Goal: Use online tool/utility: Utilize a website feature to perform a specific function

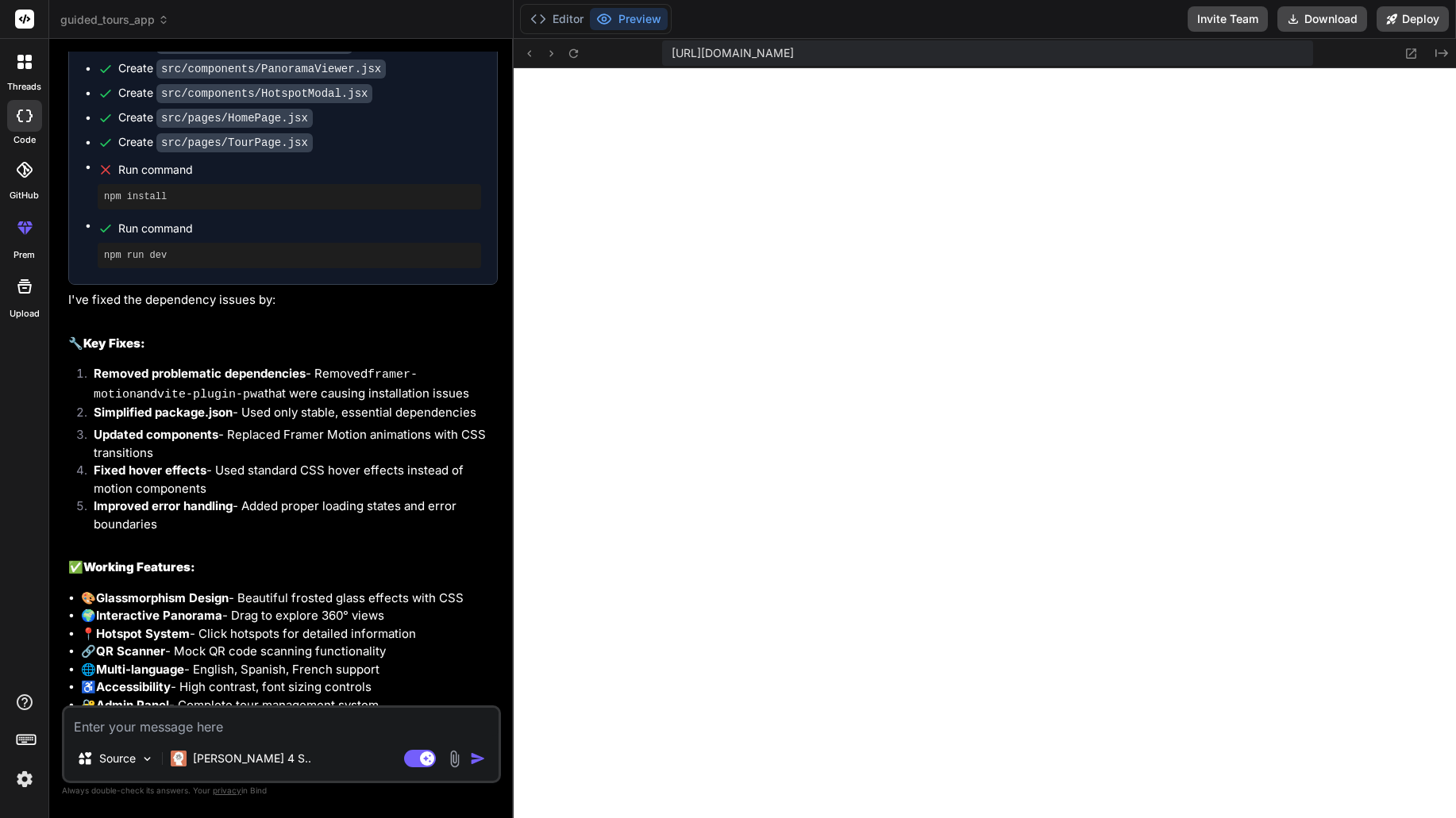
scroll to position [4167, 0]
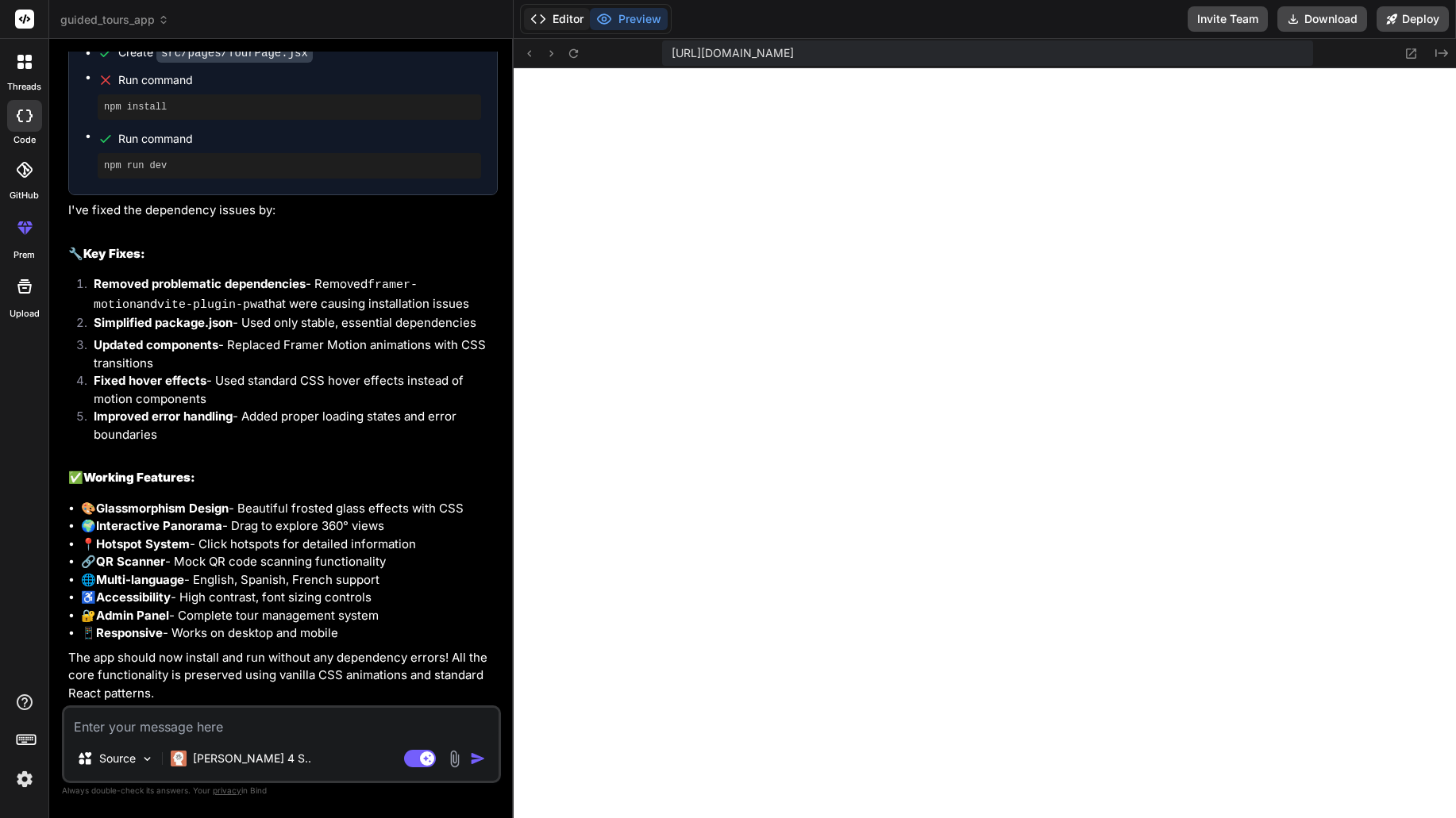
click at [568, 19] on button "Editor" at bounding box center [557, 19] width 66 height 22
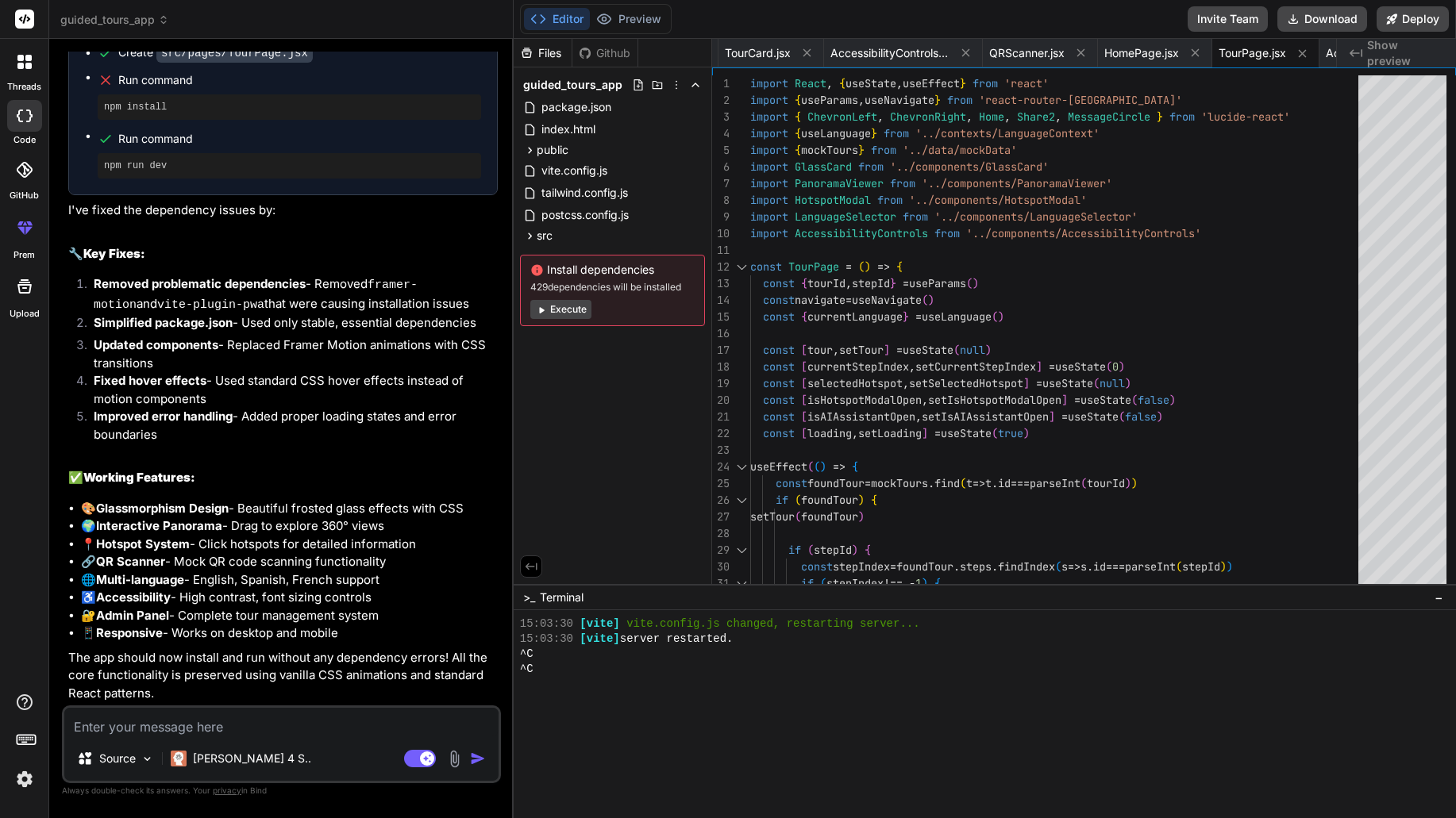
click at [577, 311] on button "Execute" at bounding box center [561, 310] width 61 height 19
type textarea "x"
click at [640, 27] on button "Preview" at bounding box center [629, 19] width 78 height 22
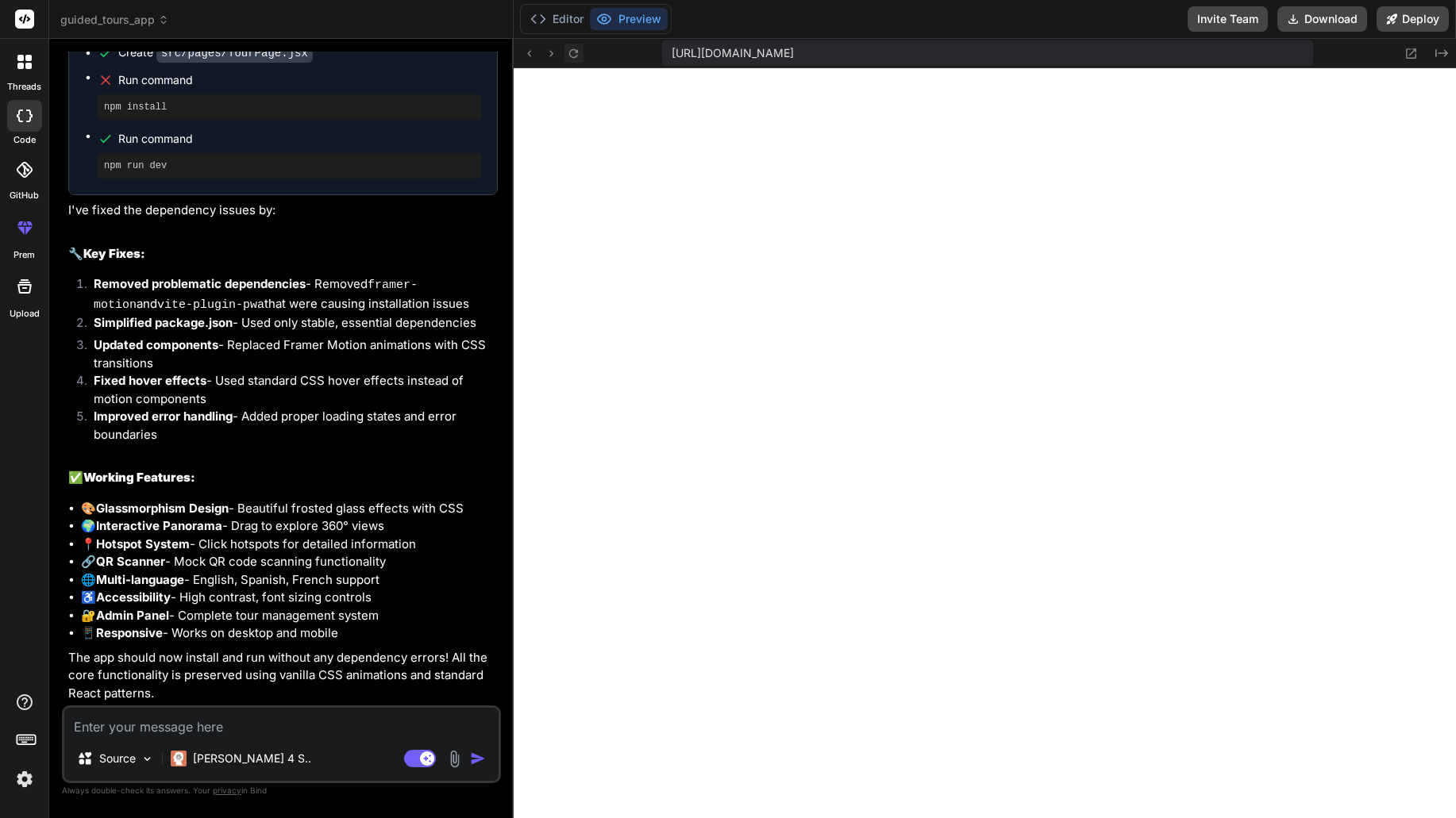
click at [574, 58] on icon at bounding box center [574, 52] width 8 height 8
click at [569, 25] on button "Editor" at bounding box center [557, 19] width 66 height 22
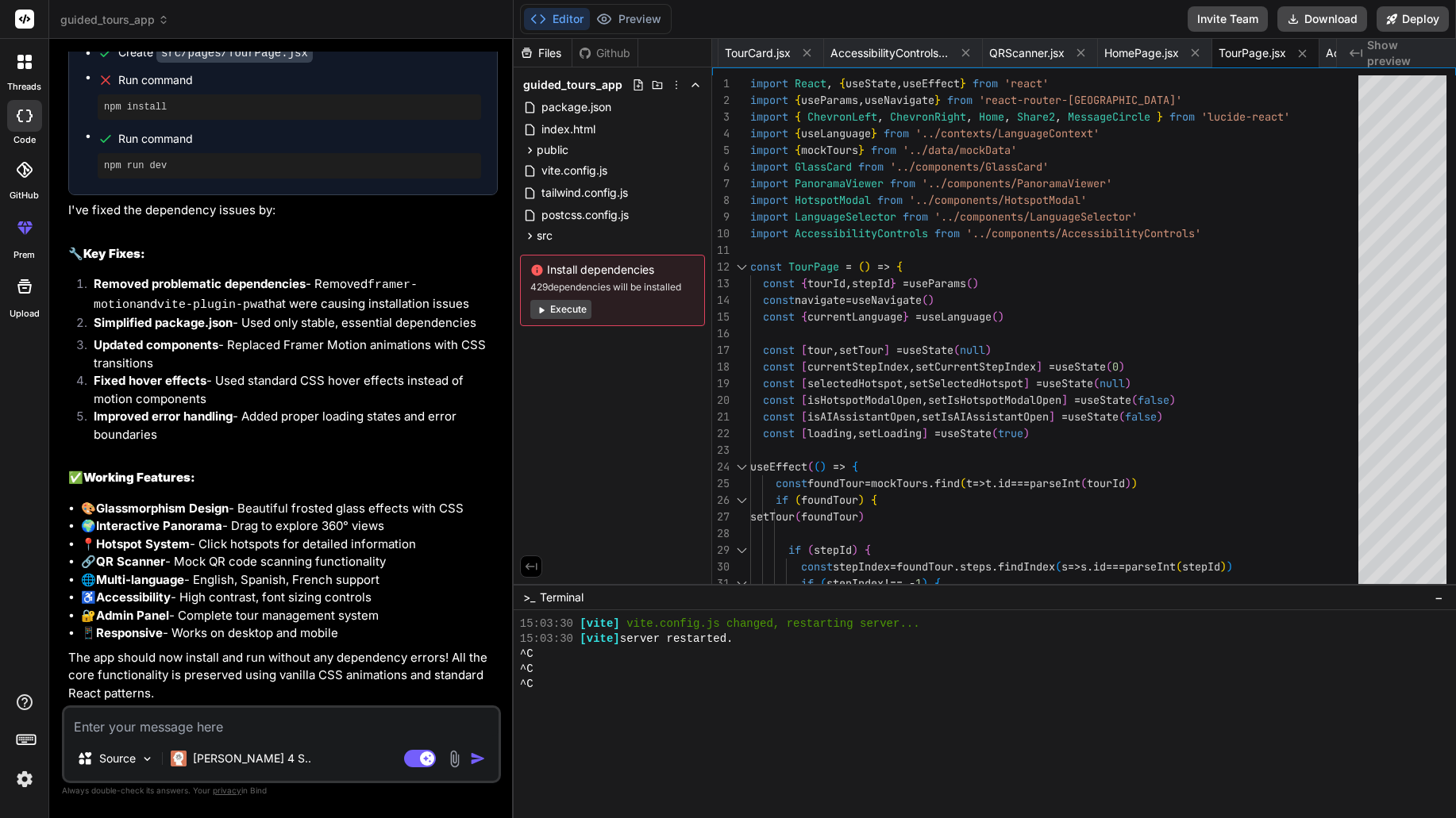
click at [240, 723] on textarea at bounding box center [281, 722] width 434 height 29
type textarea "a"
type textarea "x"
type textarea "an"
type textarea "x"
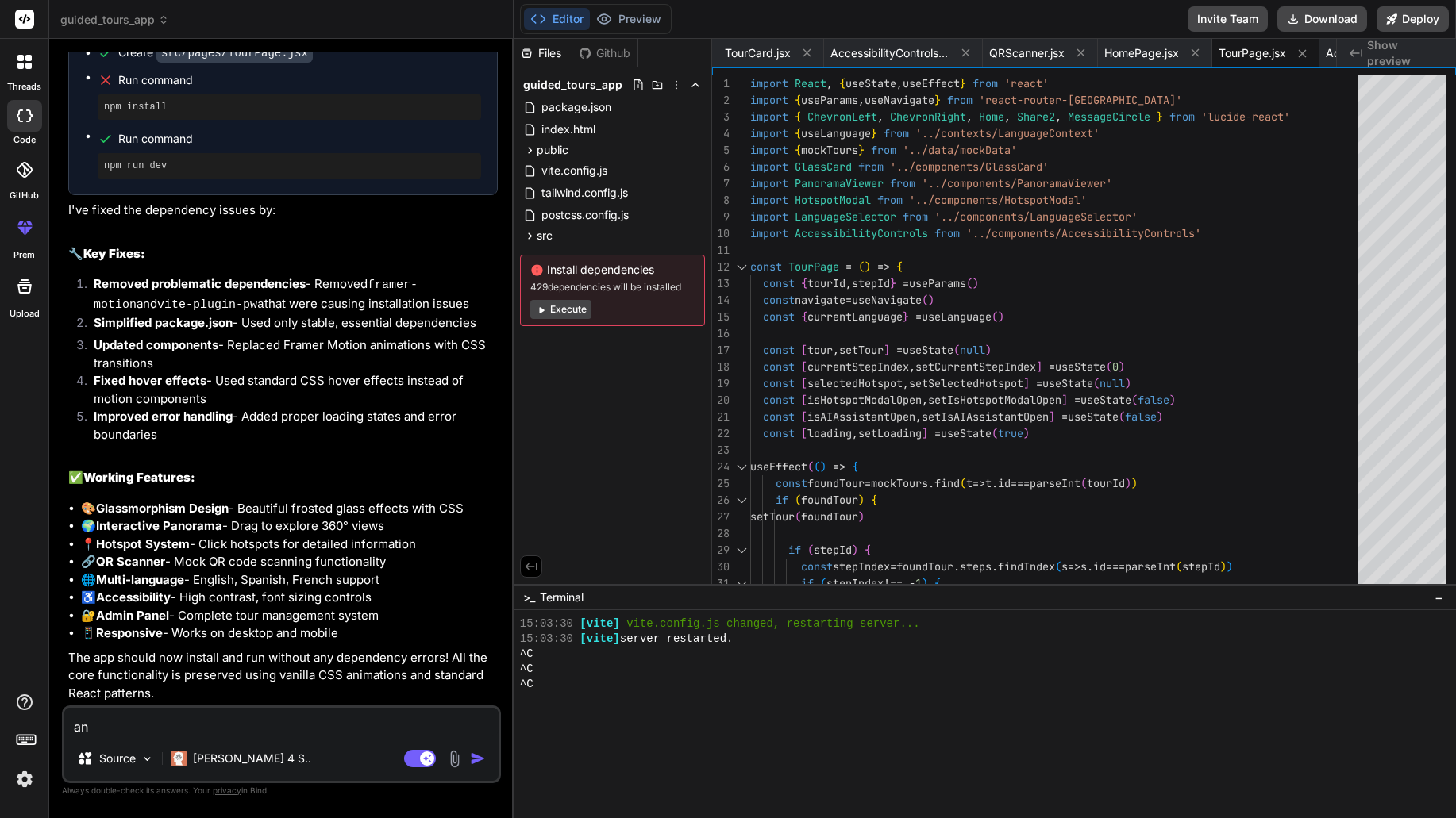
type textarea "and"
type textarea "x"
type textarea "and"
type textarea "x"
type textarea "and n"
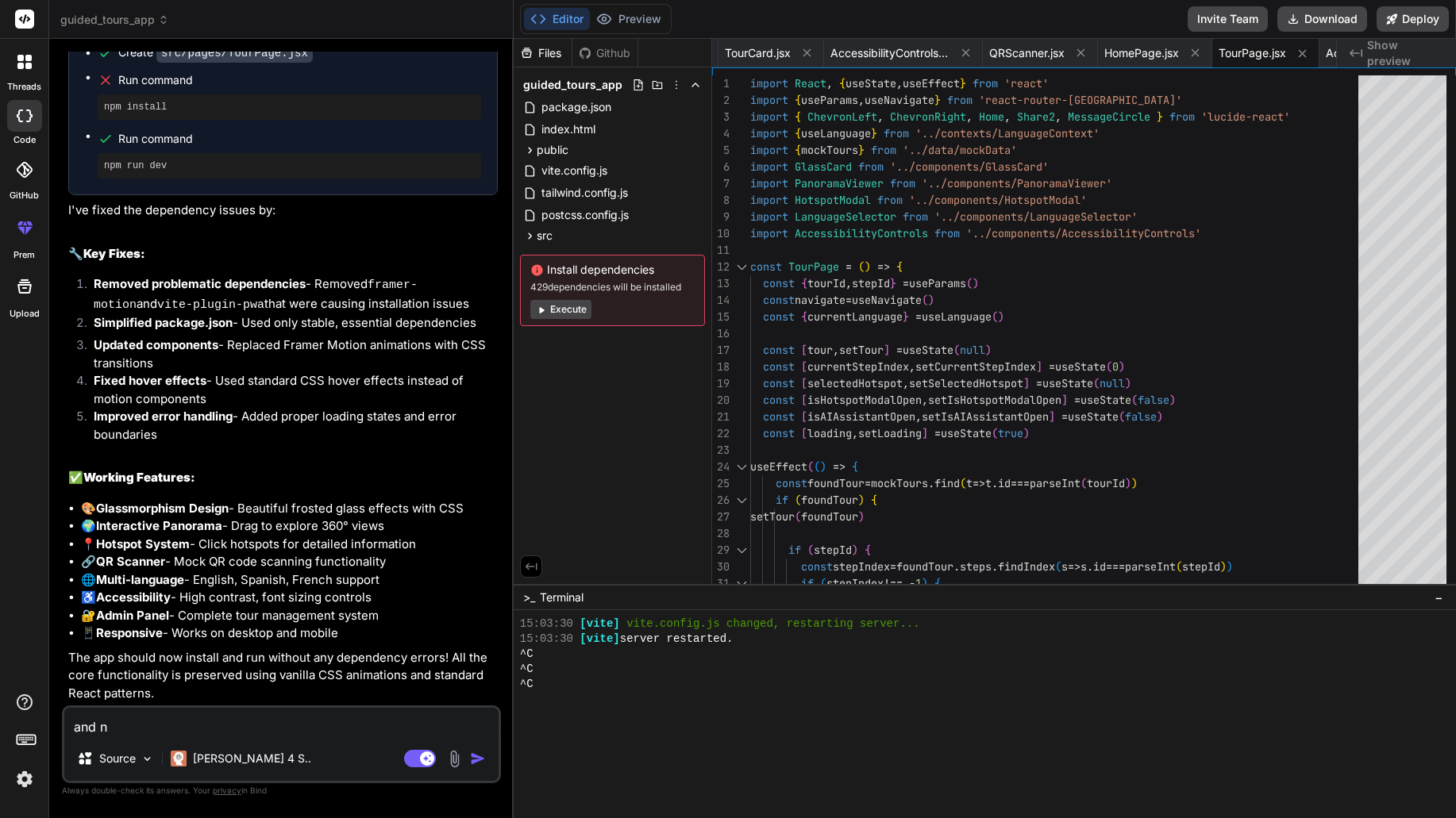
type textarea "x"
type textarea "and no"
type textarea "x"
type textarea "and now"
type textarea "x"
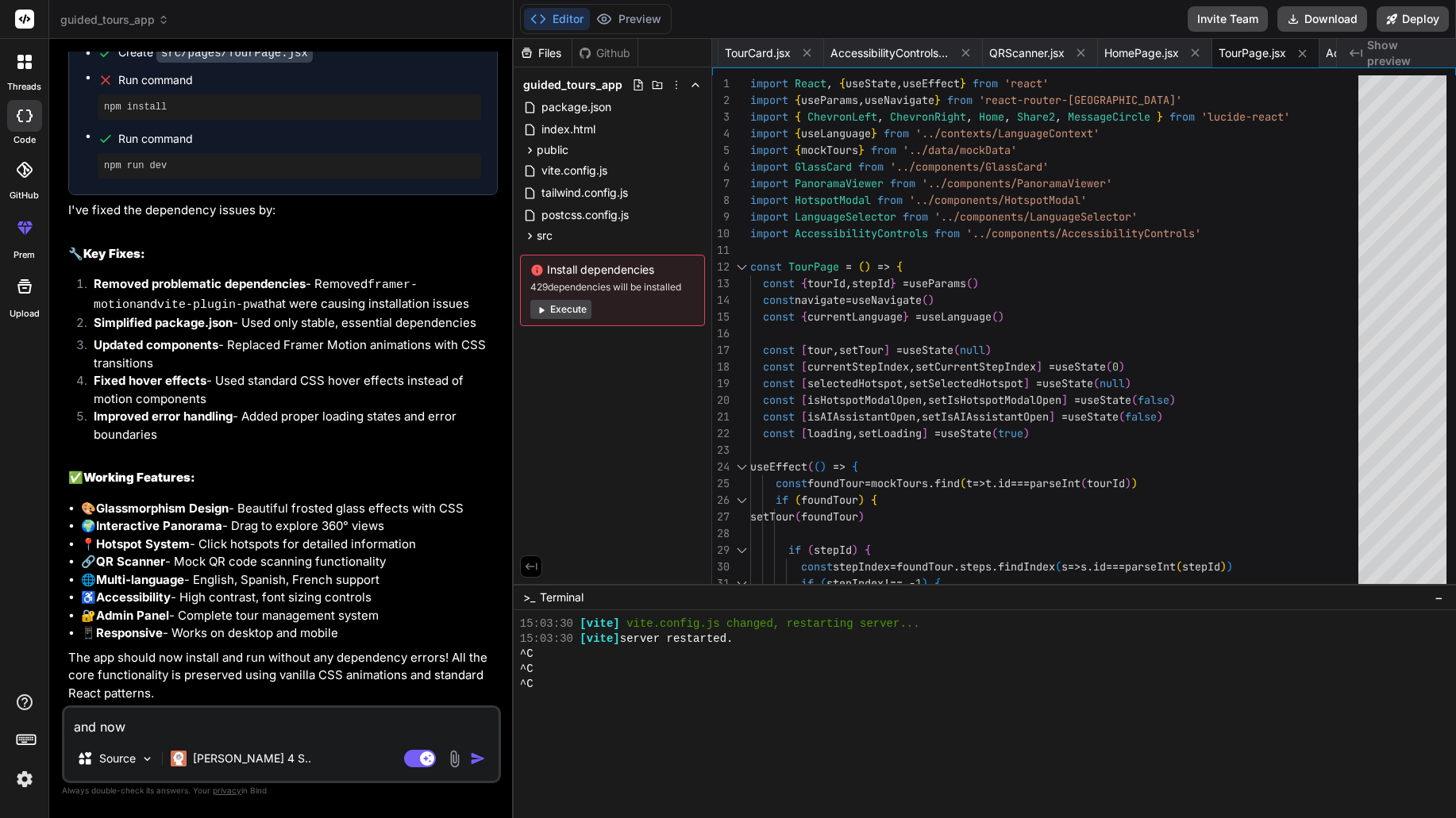
type textarea "and now"
type textarea "x"
type textarea "and now ."
type textarea "x"
type textarea "and now .."
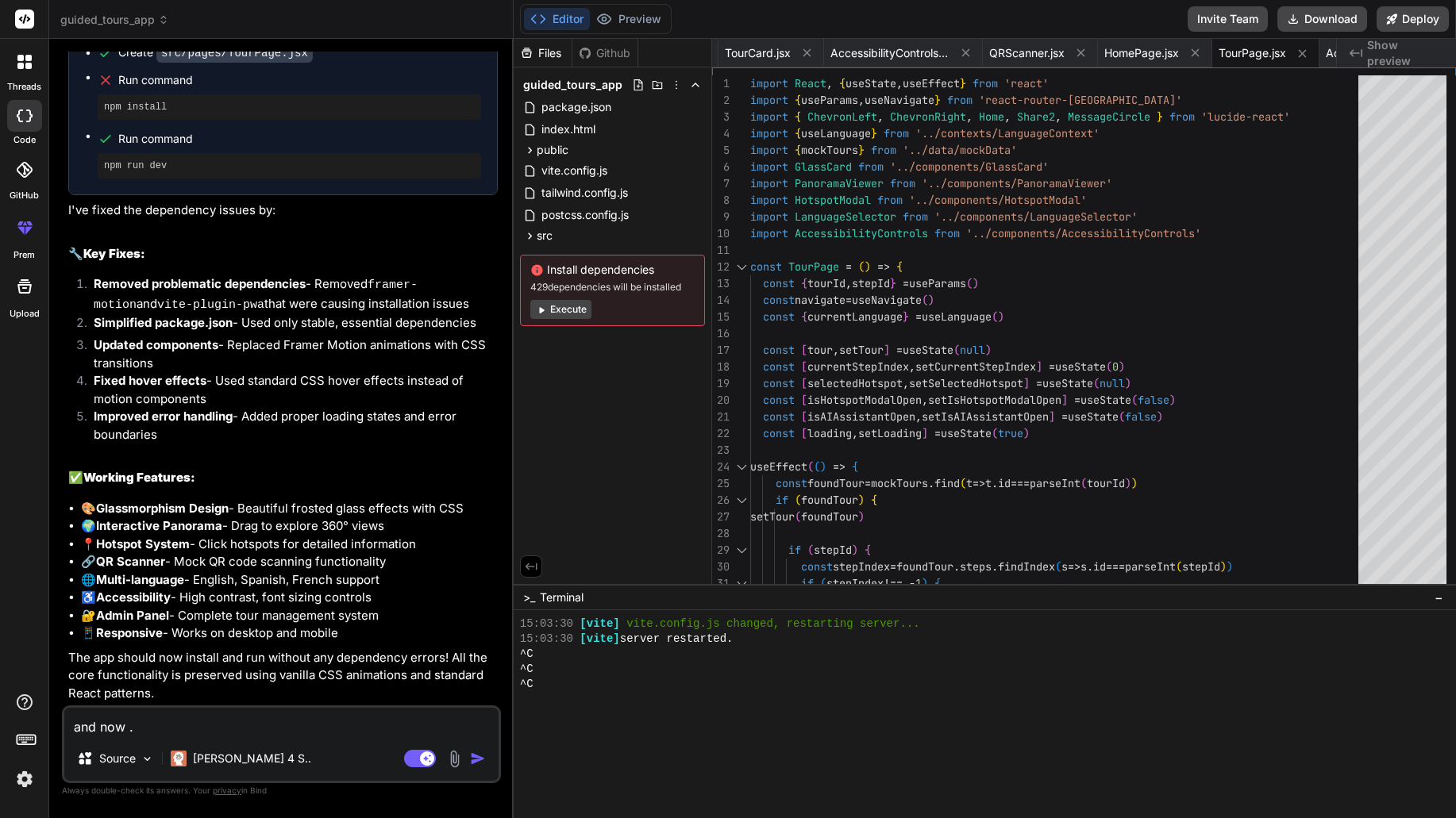
type textarea "x"
type textarea "and now ..."
type textarea "x"
type textarea "and now ..."
type textarea "x"
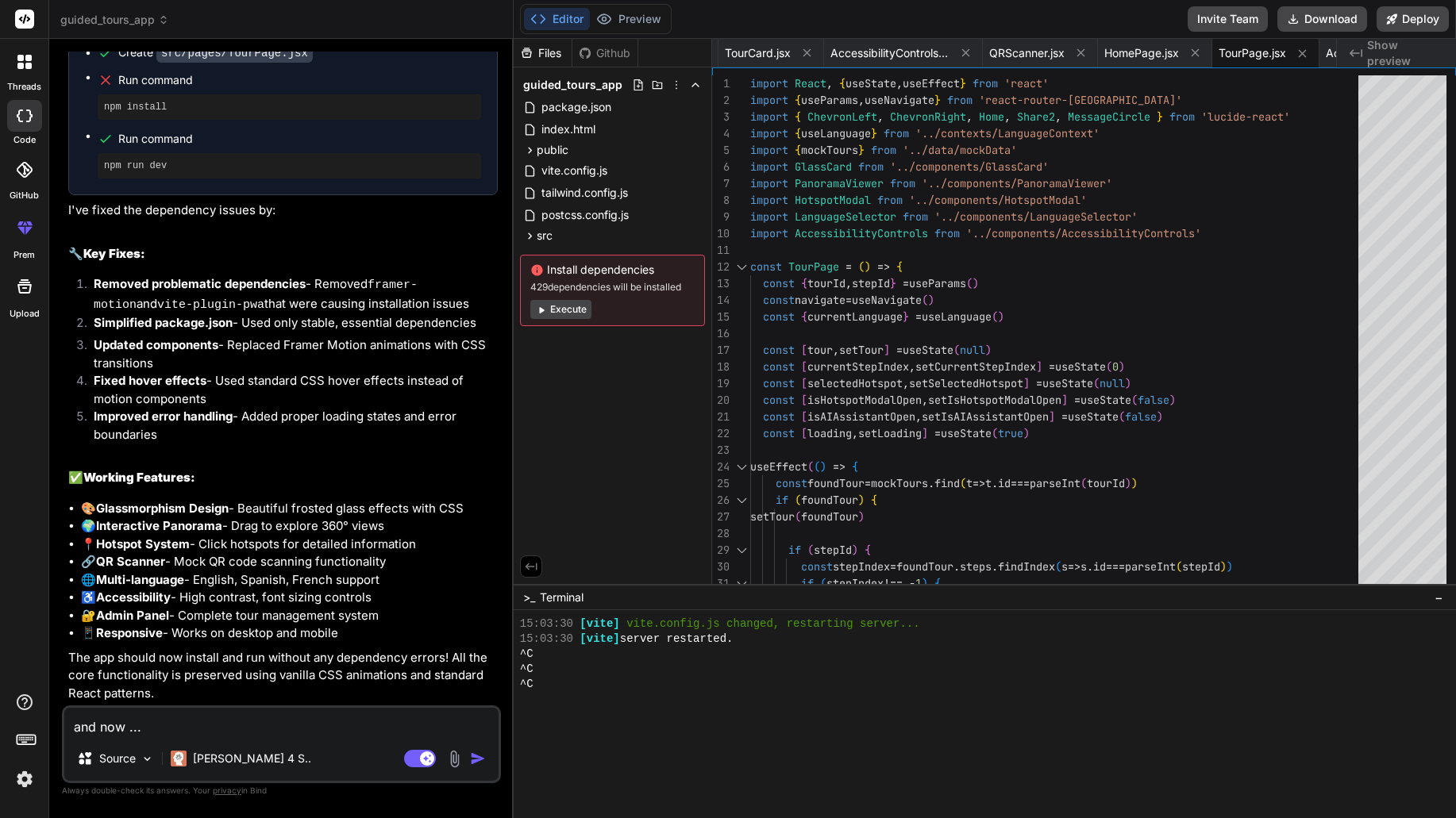
type textarea "and now ... s"
type textarea "x"
type textarea "and now ... st"
type textarea "x"
type textarea "and now ... sti"
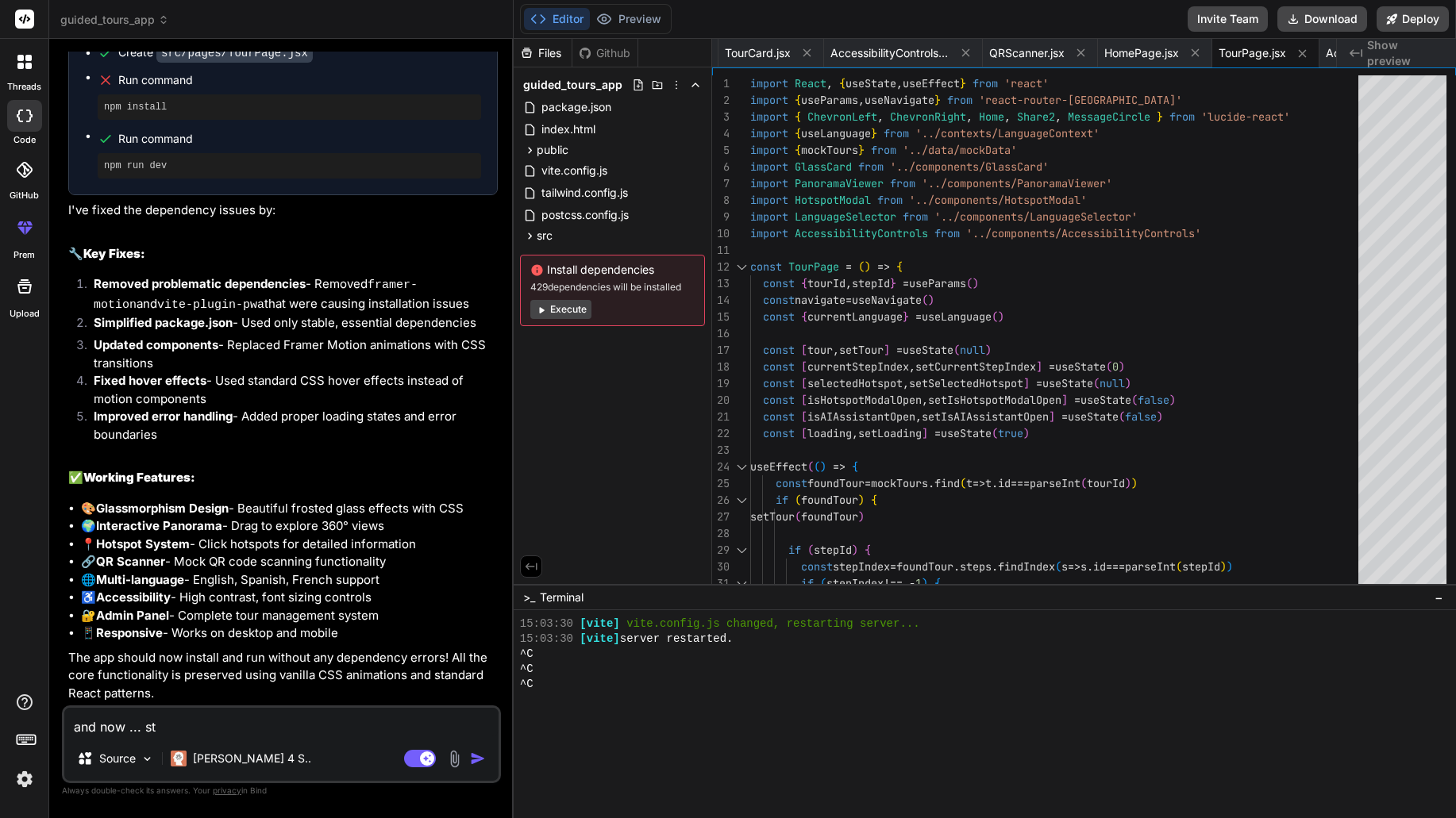
type textarea "x"
type textarea "and now ... stil"
type textarea "x"
type textarea "and now ... still"
type textarea "x"
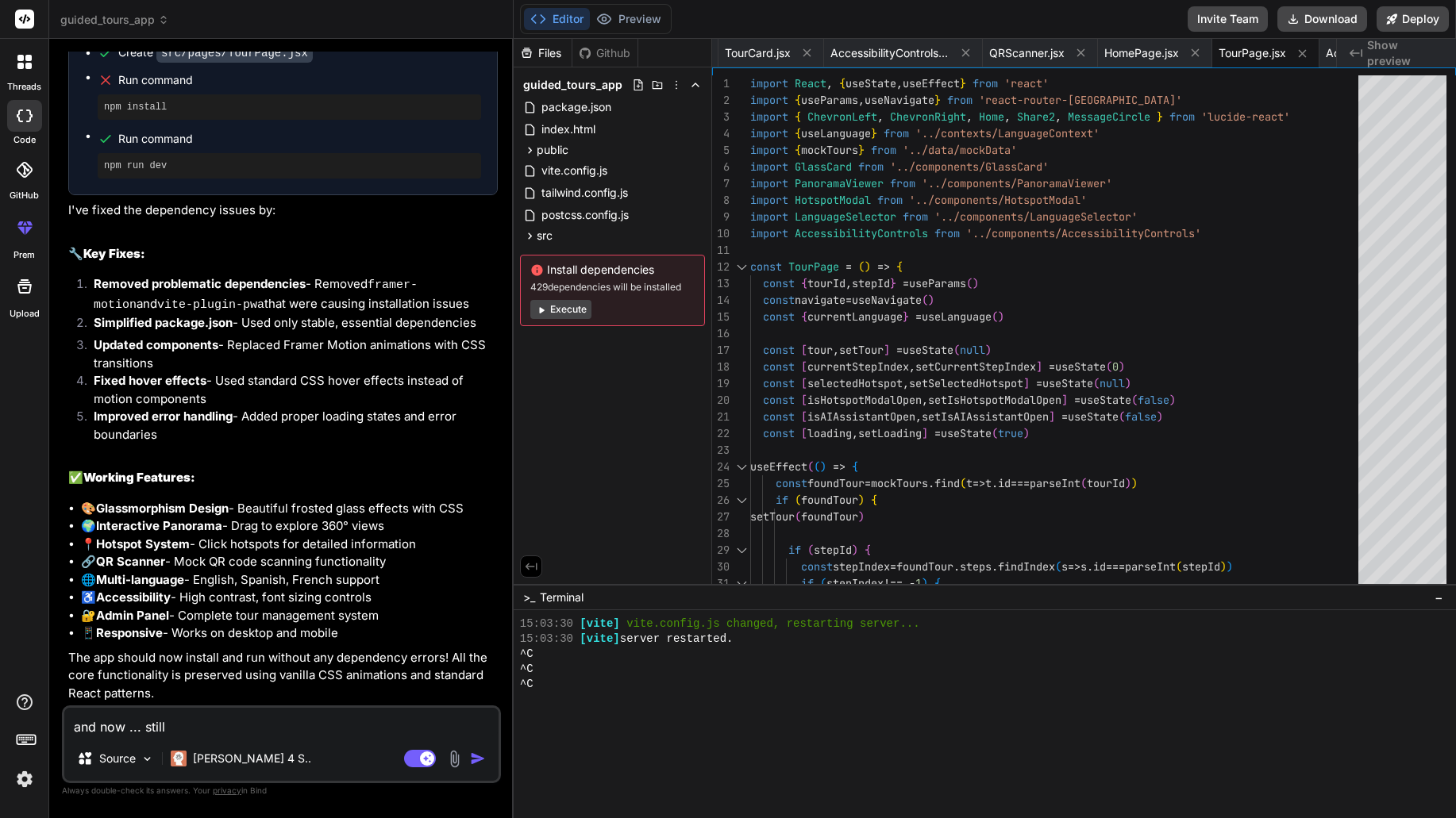
type textarea "and now ... still"
type textarea "x"
type textarea "and now ... still n"
type textarea "x"
type textarea "and now ... still no"
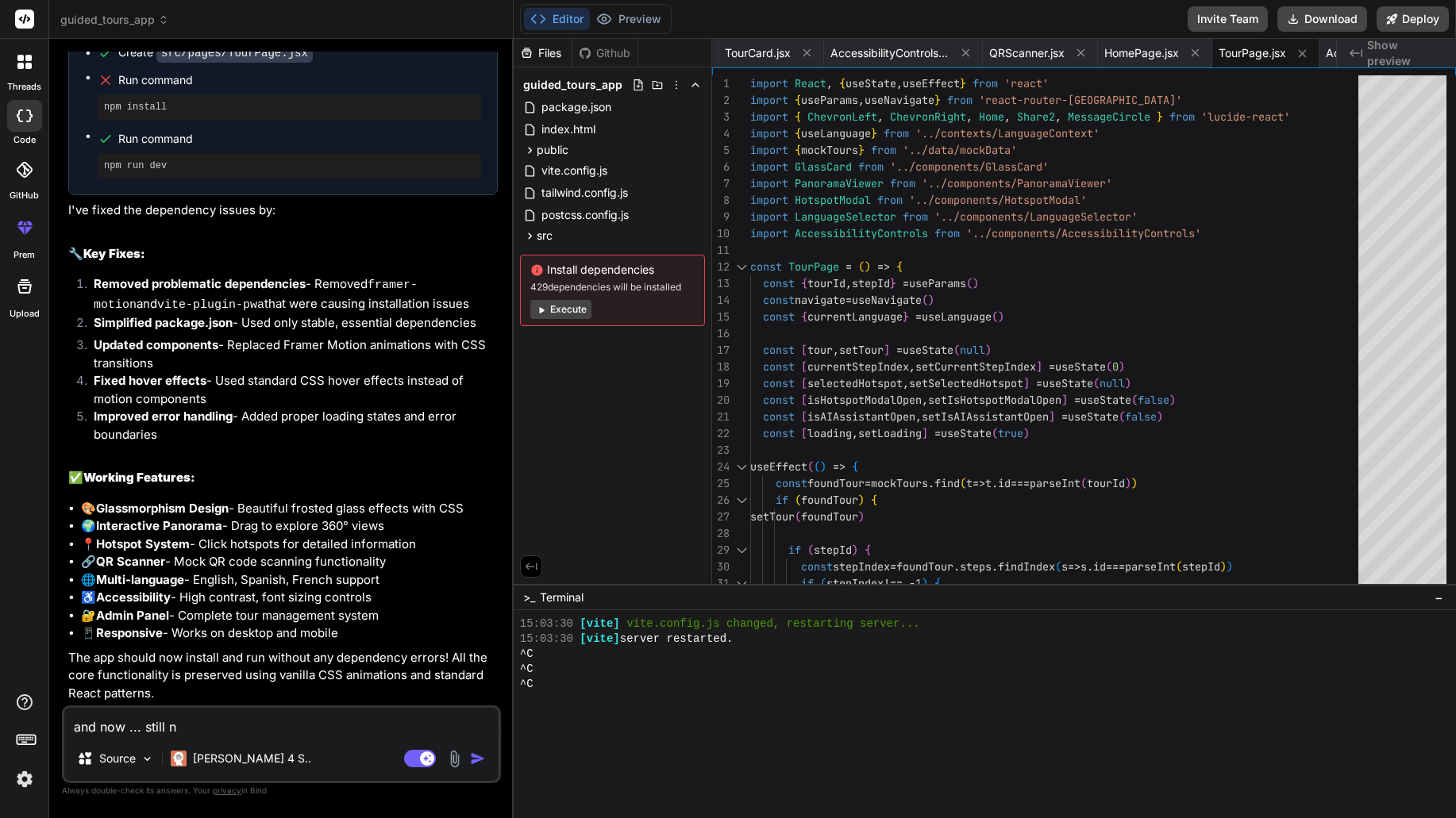
type textarea "x"
type textarea "and now ... still now"
type textarea "x"
type textarea "and now ... still now"
type textarea "x"
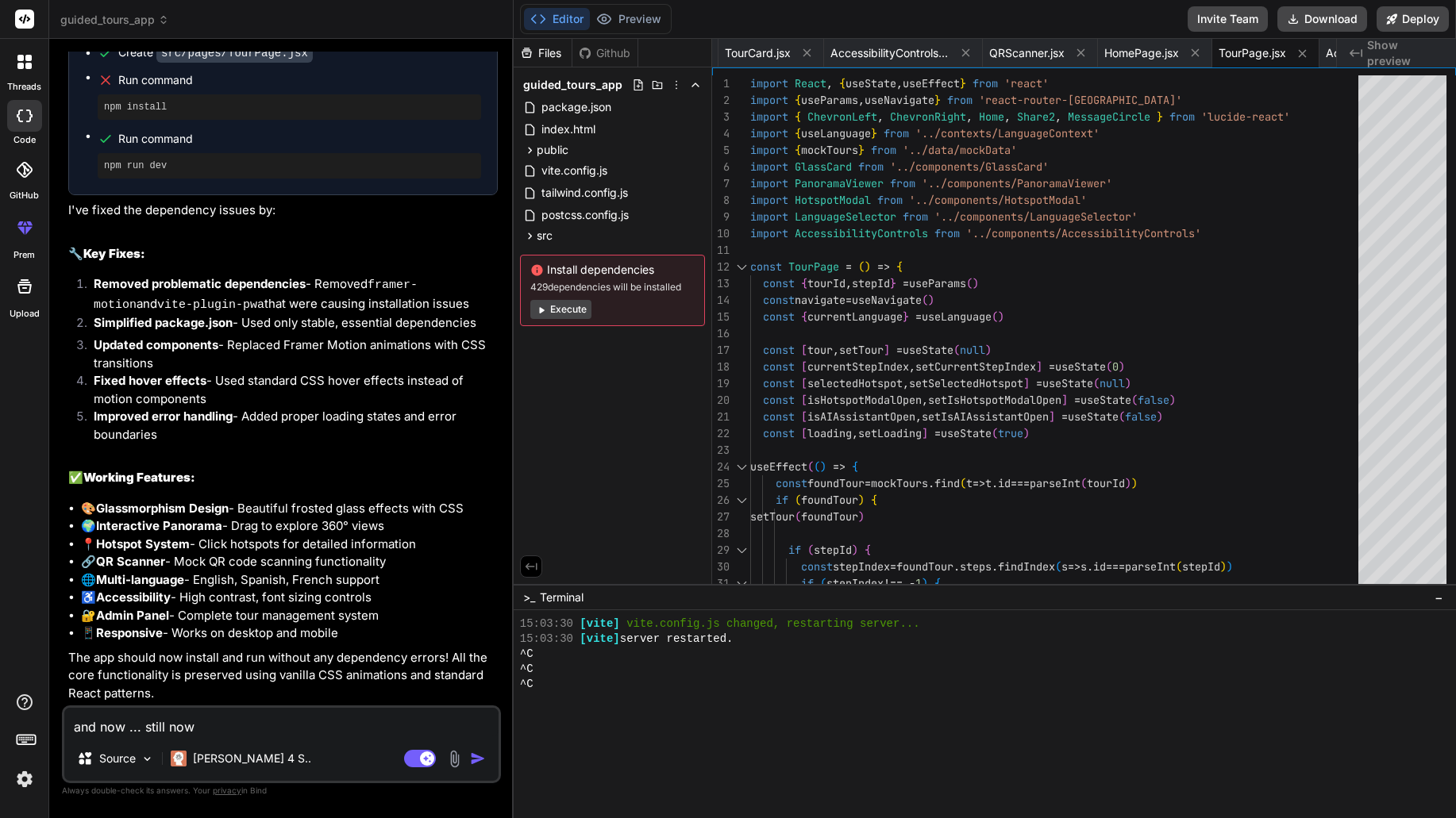
type textarea "and now ... still now p"
type textarea "x"
type textarea "and now ... still now pr"
type textarea "x"
type textarea "and now ... still now pre"
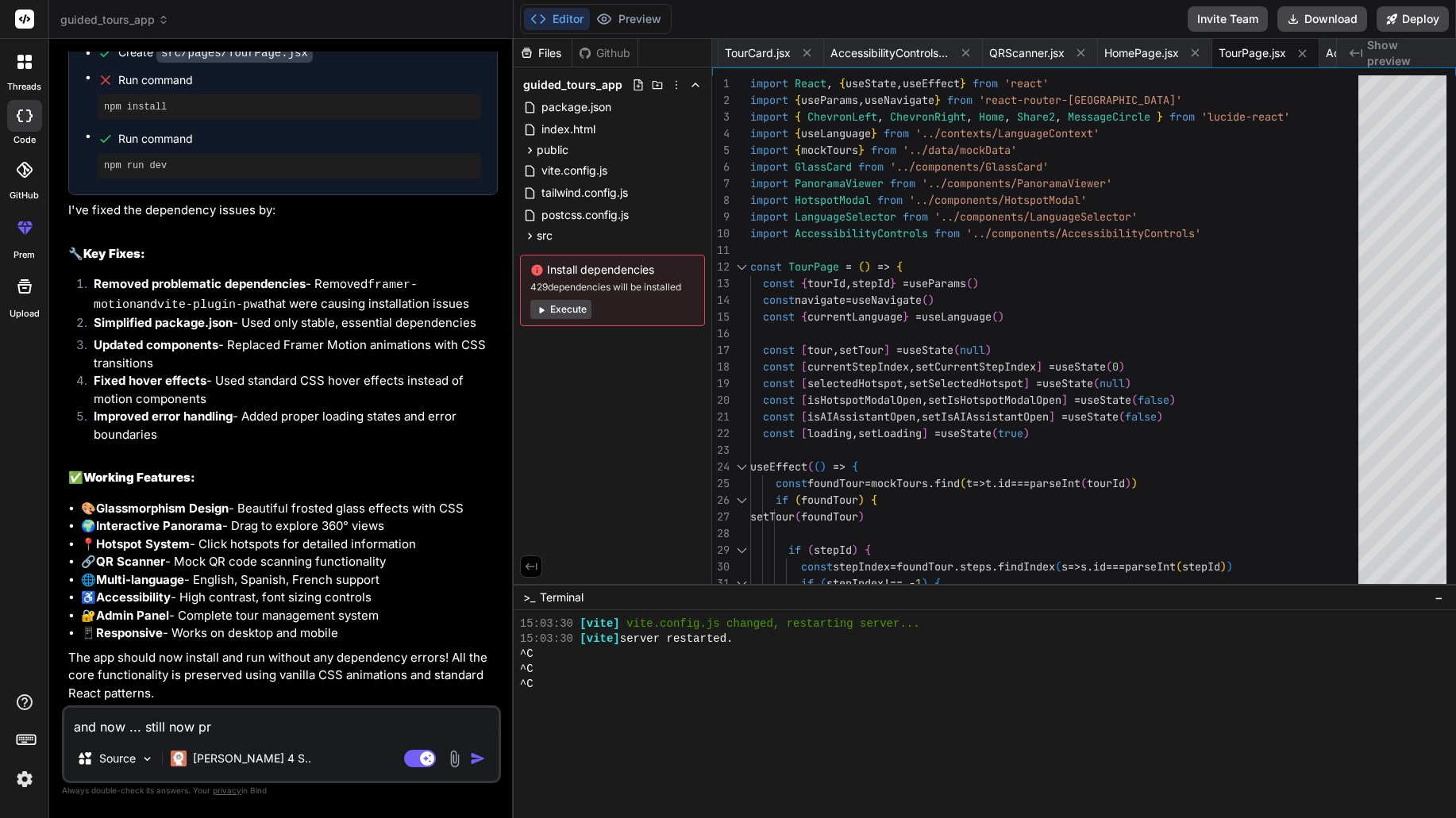
type textarea "x"
type textarea "and now ... still now prev"
type textarea "x"
type textarea "and now ... still now previ"
type textarea "x"
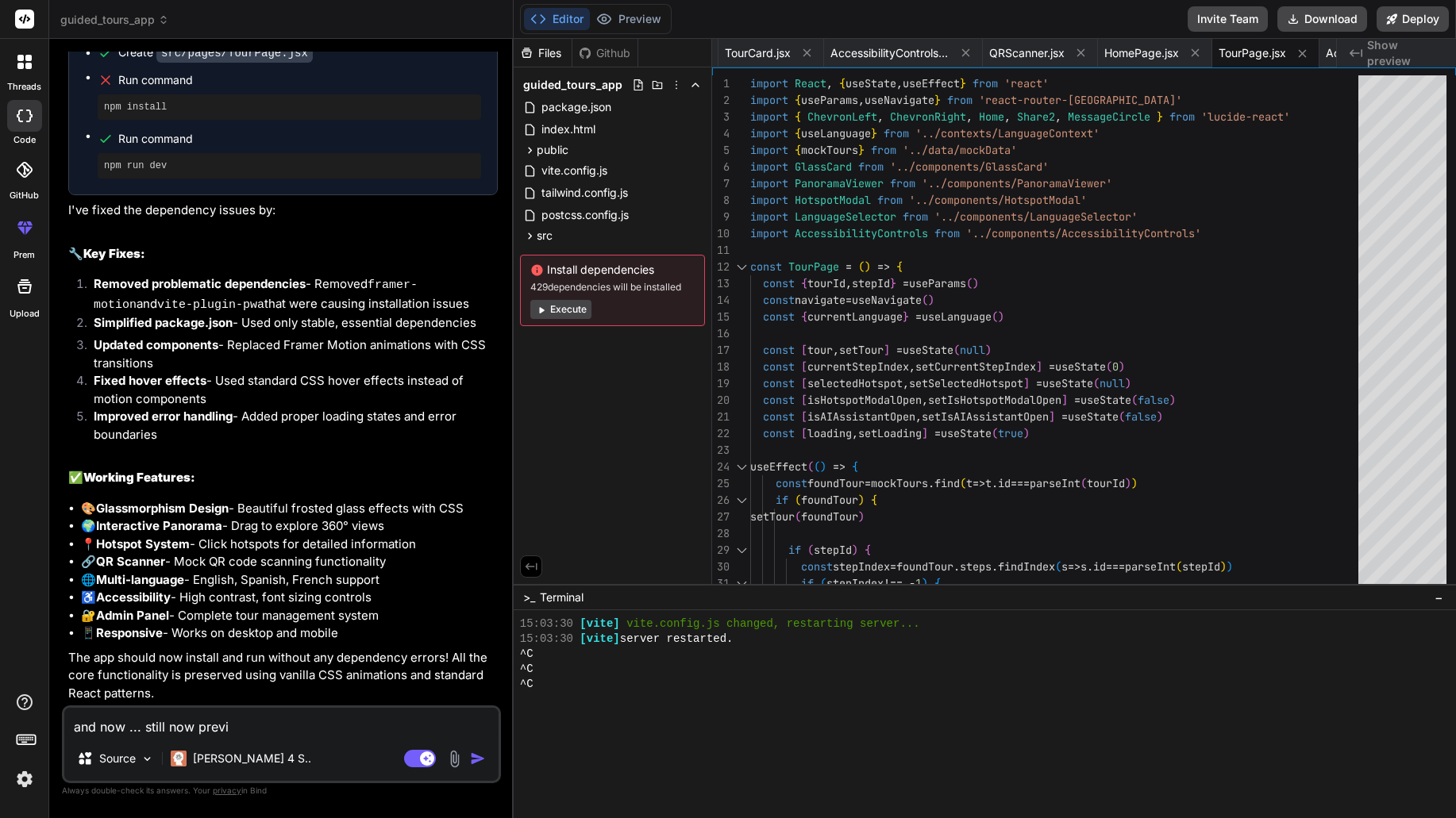
type textarea "and now ... still now previe"
type textarea "x"
type textarea "and now ... still now preview"
type textarea "x"
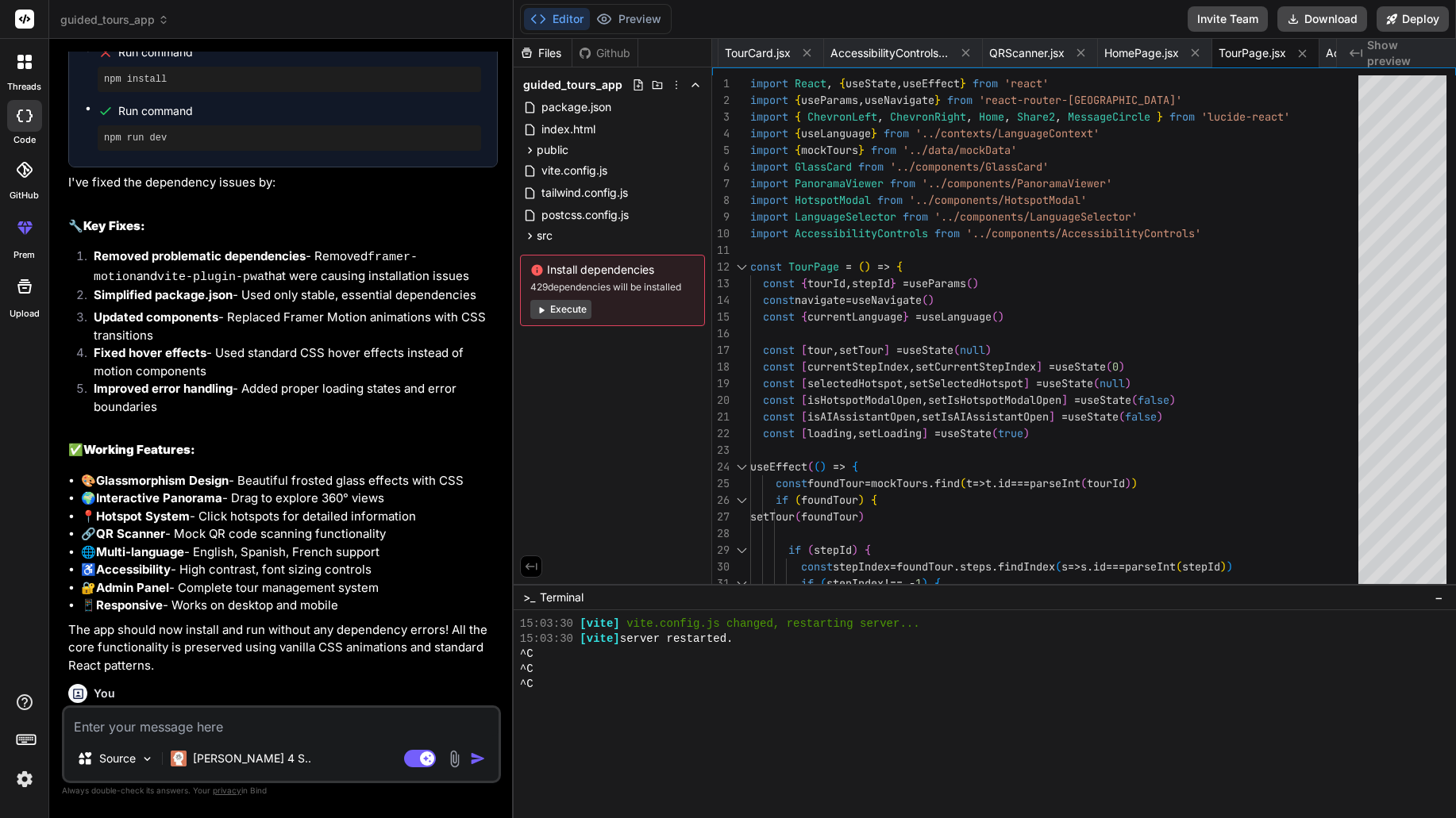
scroll to position [4333, 0]
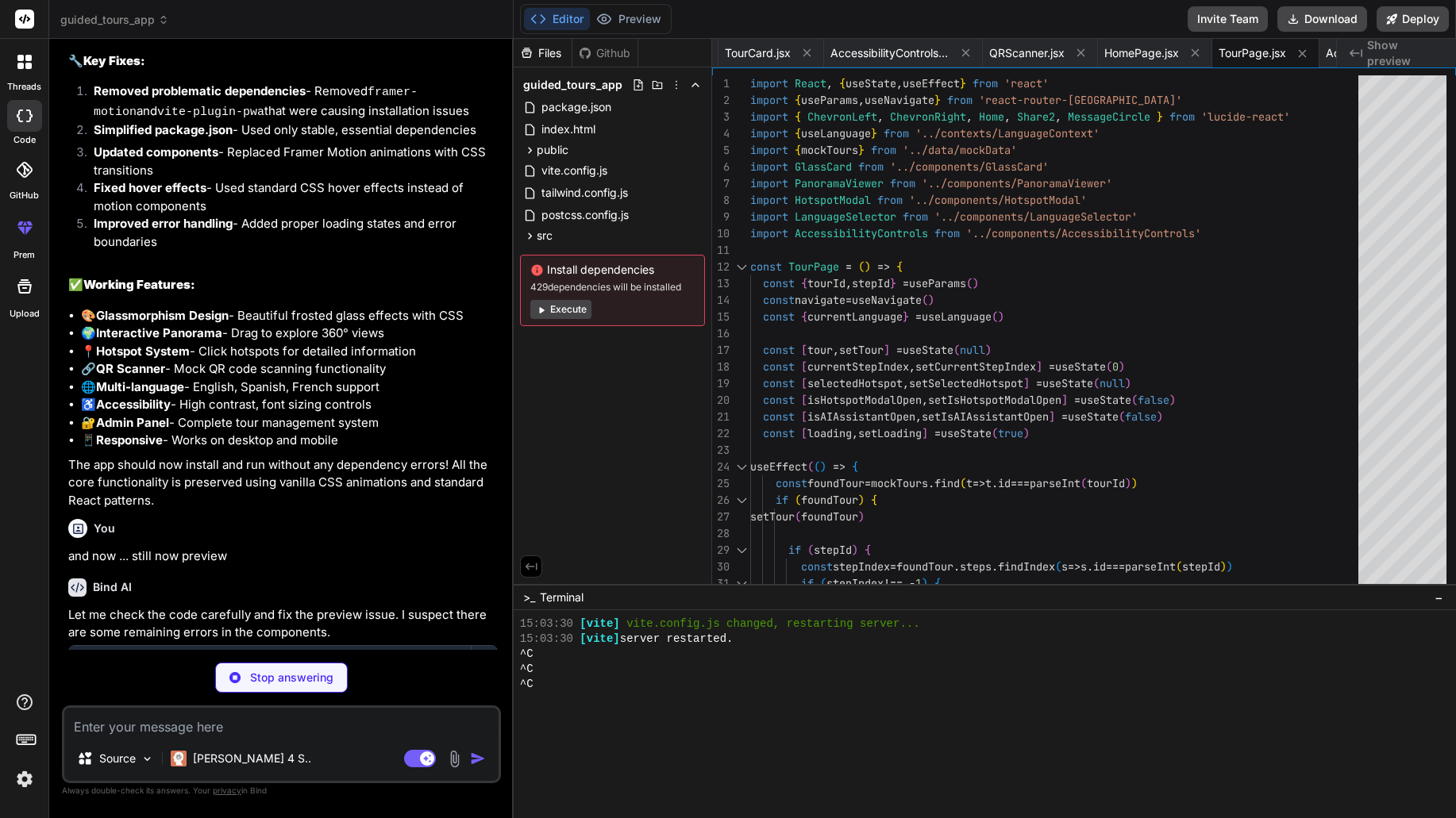
type textarea "x"
type textarea "} export default App"
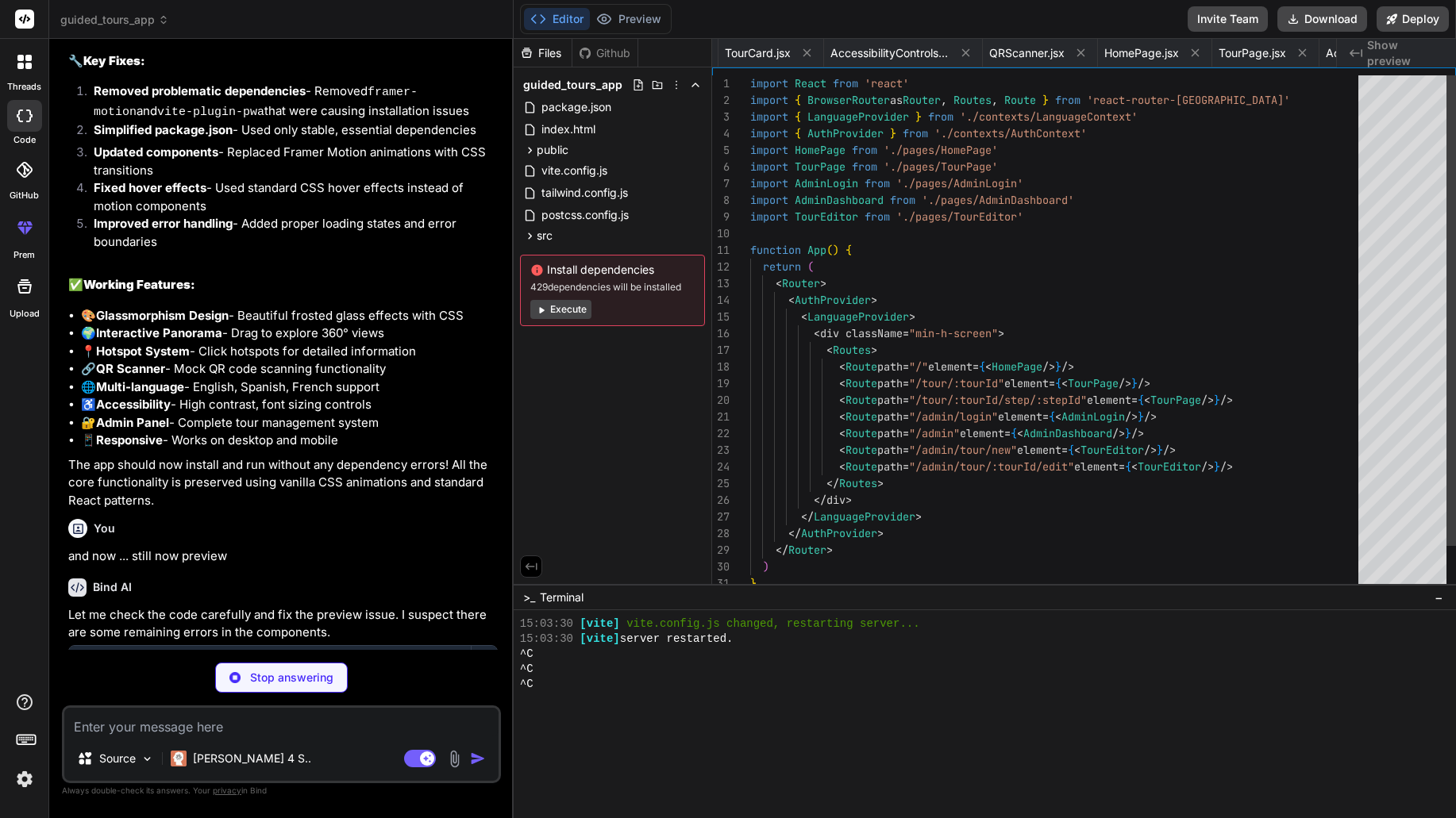
scroll to position [0, 870]
type textarea "x"
type textarea "{children} </LanguageContext.Provider> ) }"
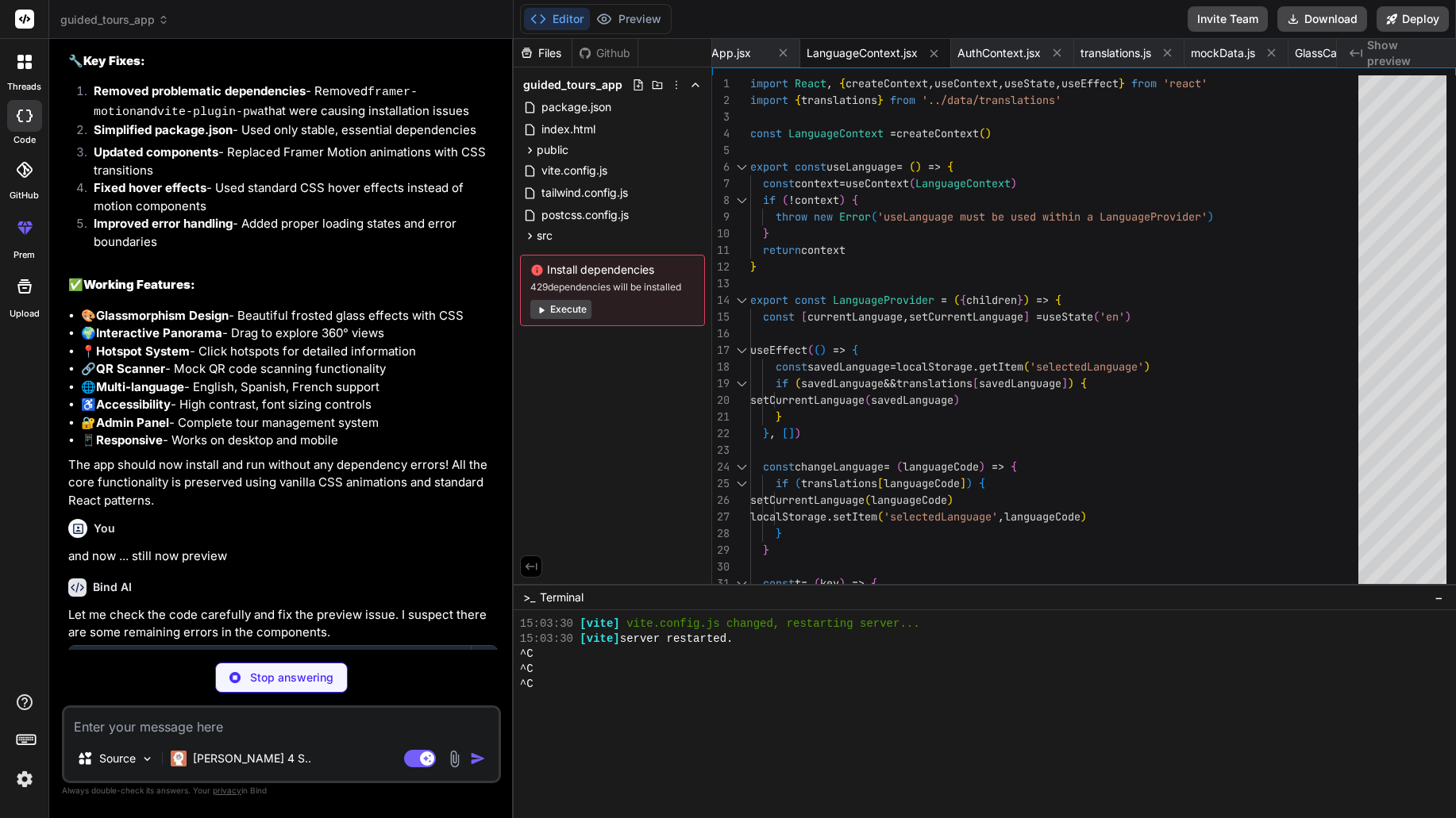
type textarea "x"
type textarea ") }"
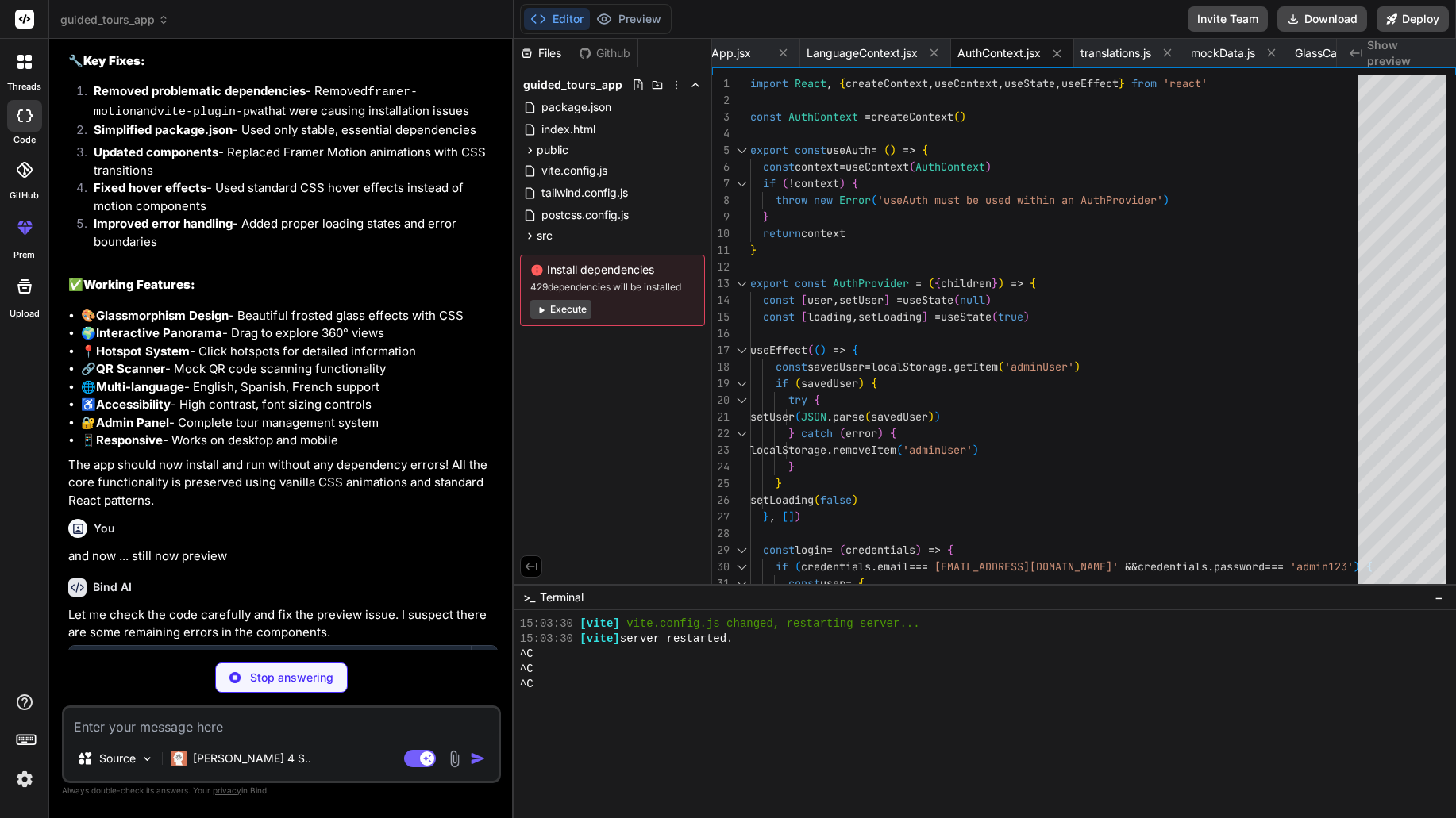
type textarea "x"
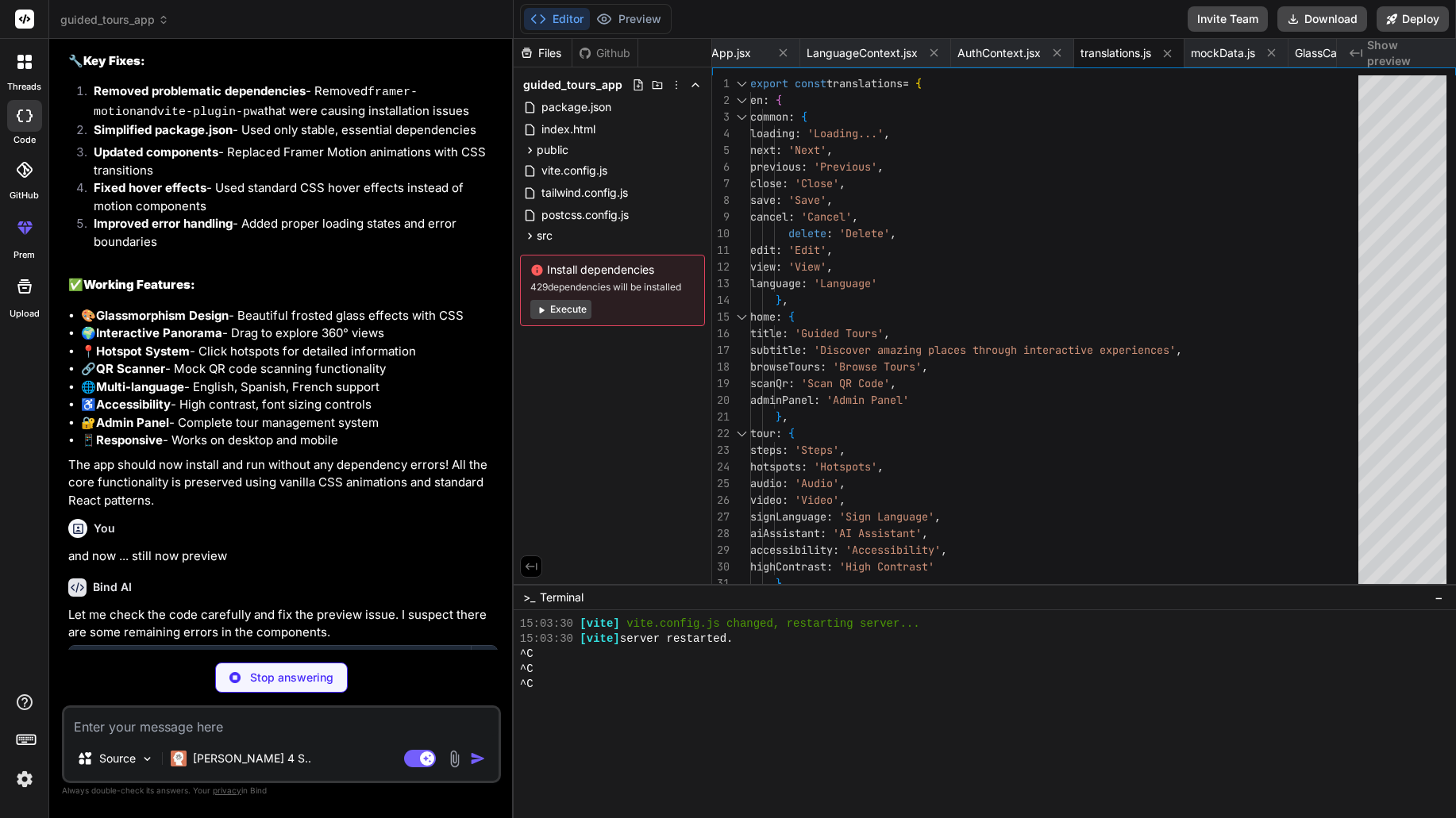
click at [311, 594] on div "Bind AI Let me check the code carefully and fix the preview issue. I suspect th…" at bounding box center [283, 706] width 430 height 281
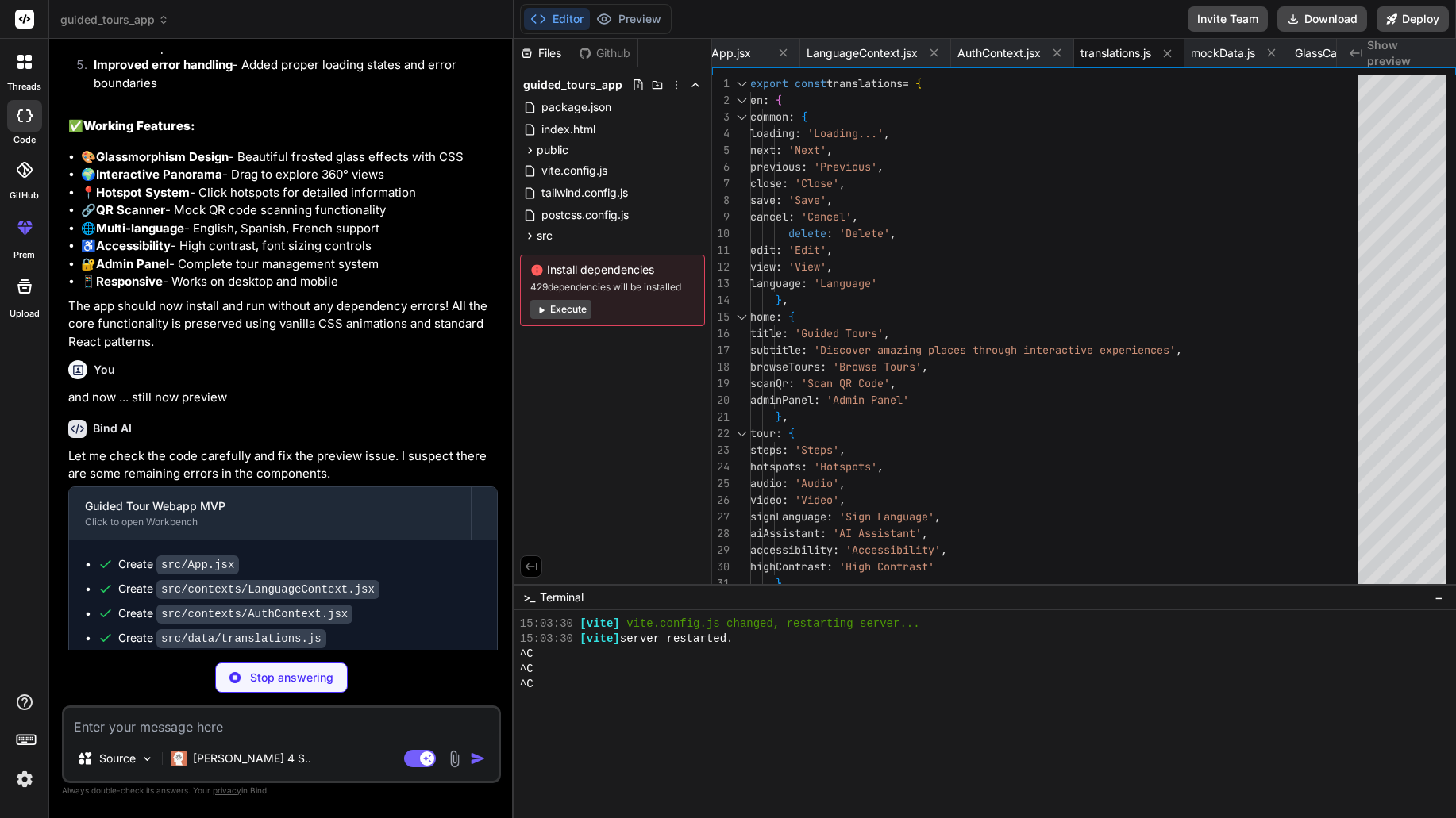
scroll to position [4557, 0]
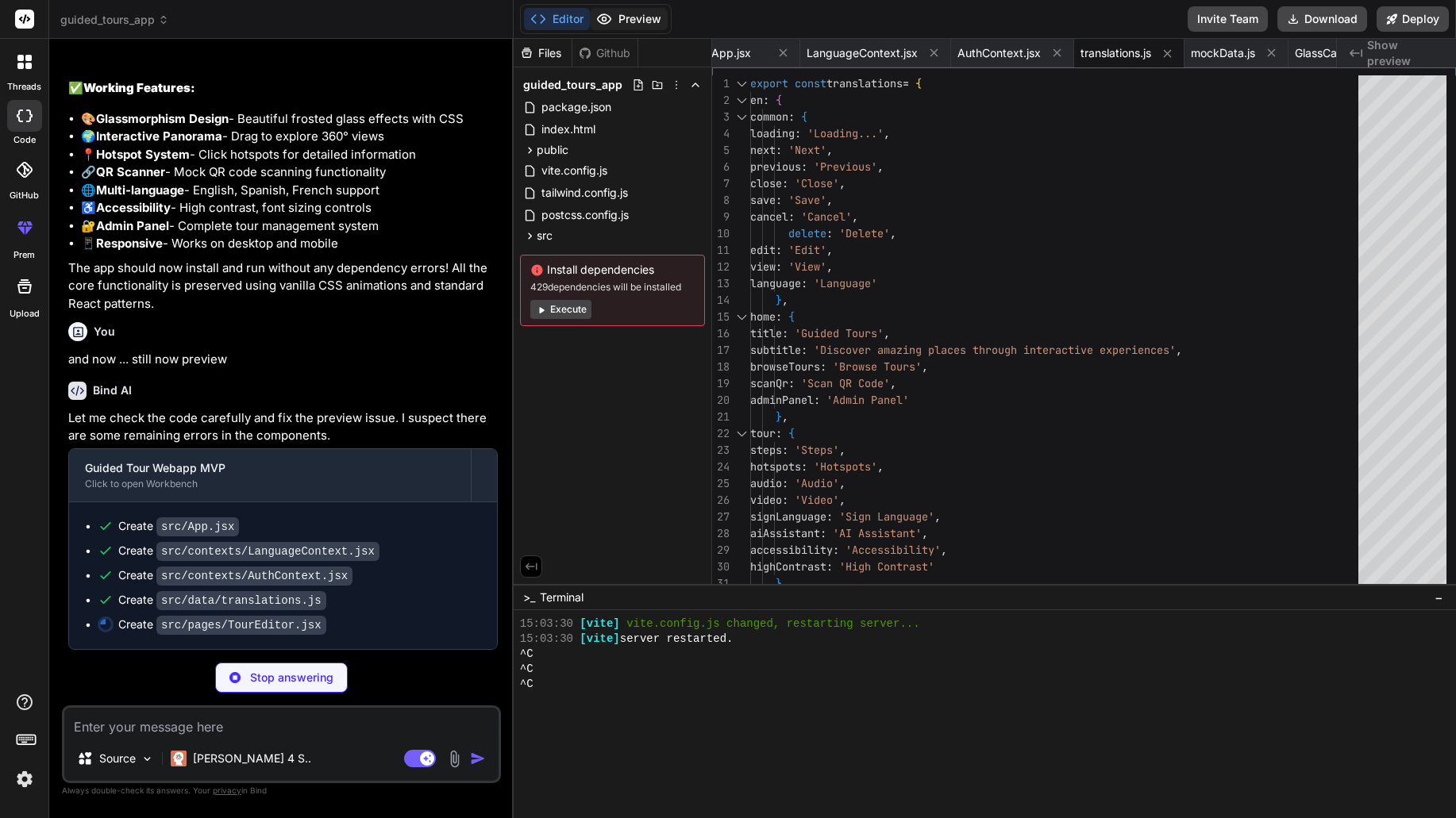
click at [625, 25] on button "Preview" at bounding box center [629, 19] width 78 height 22
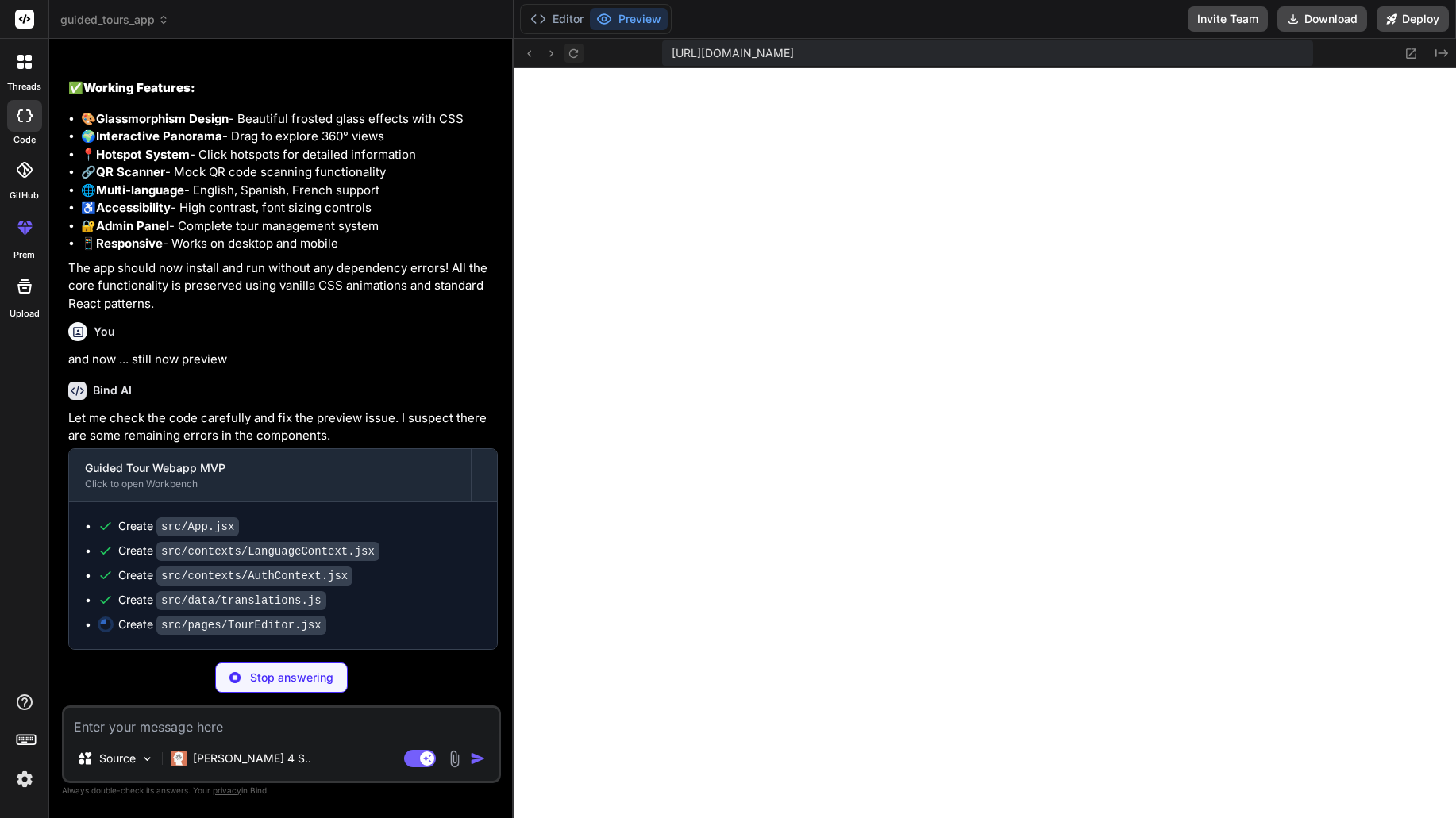
click at [580, 57] on button at bounding box center [574, 53] width 19 height 19
click at [567, 19] on button "Editor" at bounding box center [557, 19] width 66 height 22
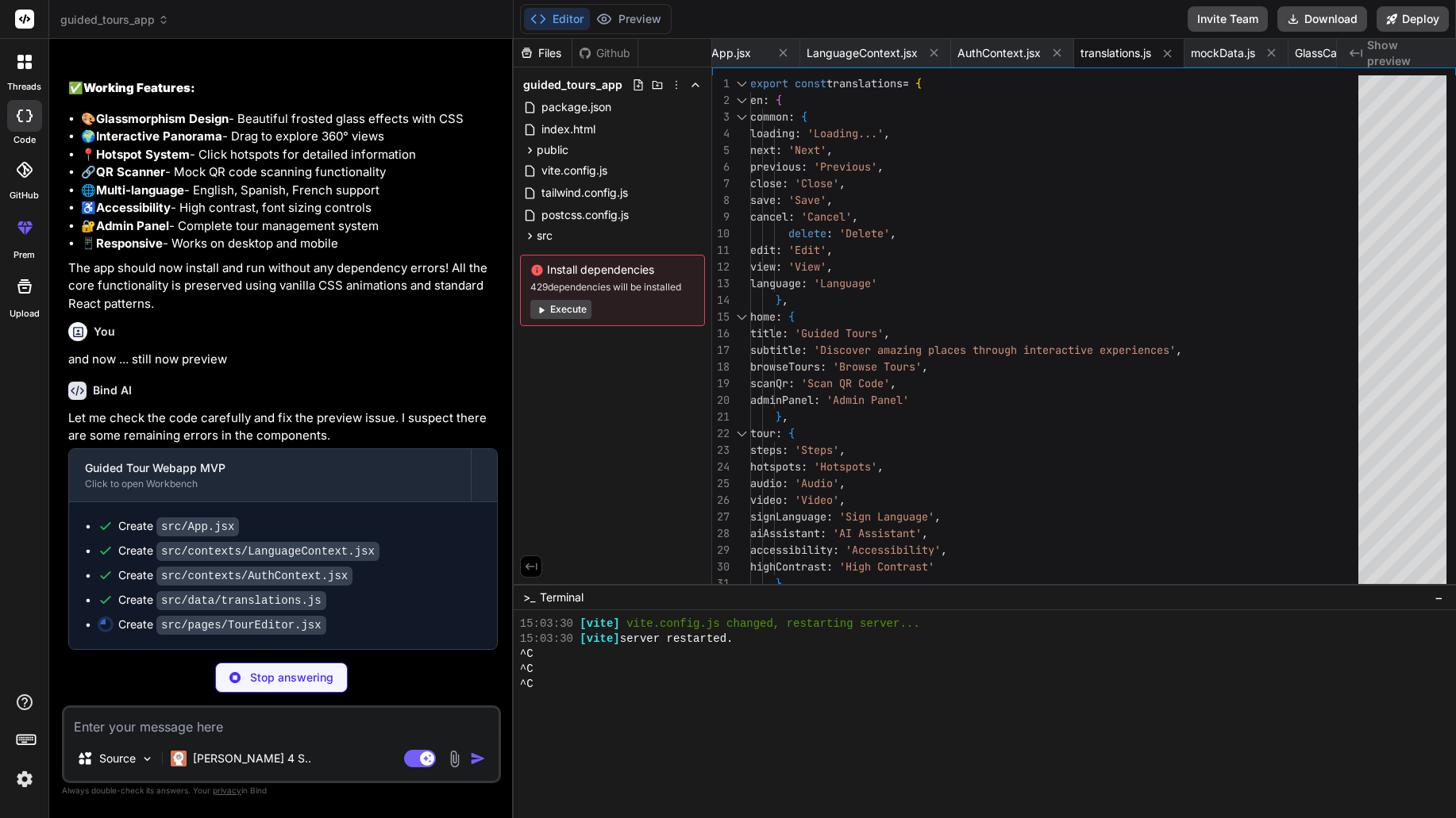
type textarea "x"
type textarea "</div> ) } export default TourEditor"
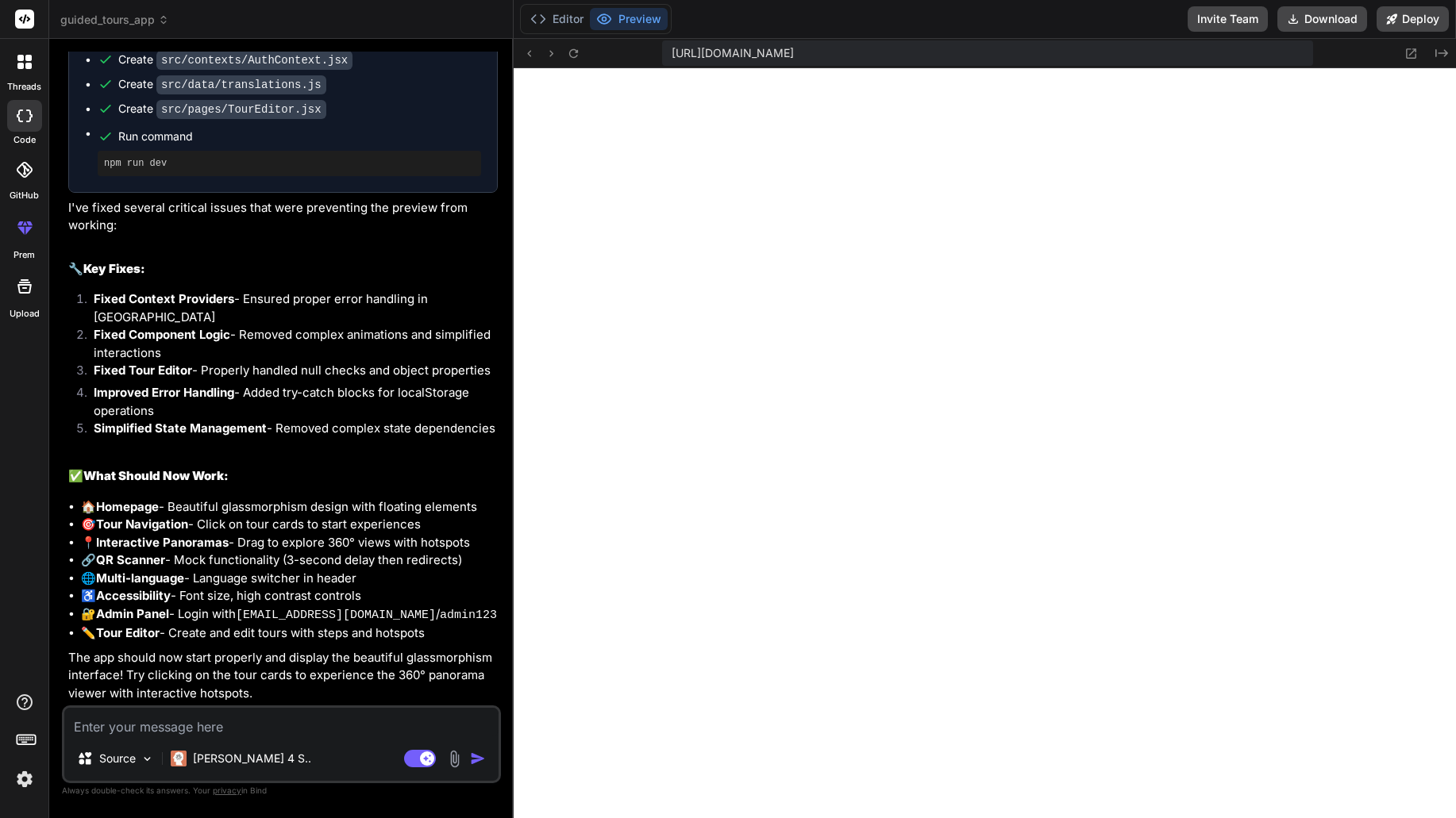
scroll to position [5071, 0]
click at [576, 56] on icon at bounding box center [574, 52] width 8 height 8
click at [1436, 58] on icon "Created with Pixso." at bounding box center [1442, 52] width 13 height 13
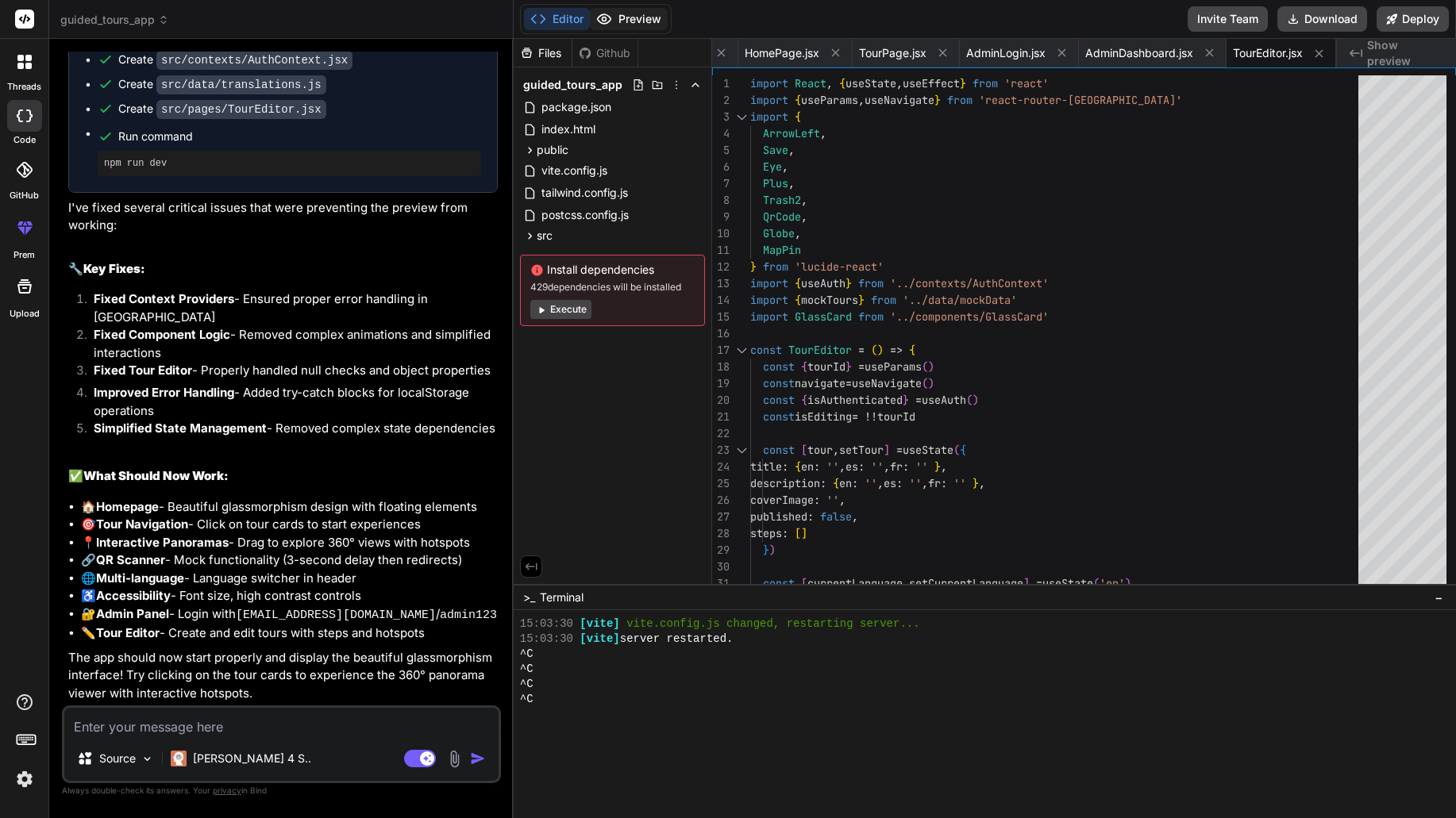
click at [629, 19] on button "Preview" at bounding box center [629, 19] width 78 height 22
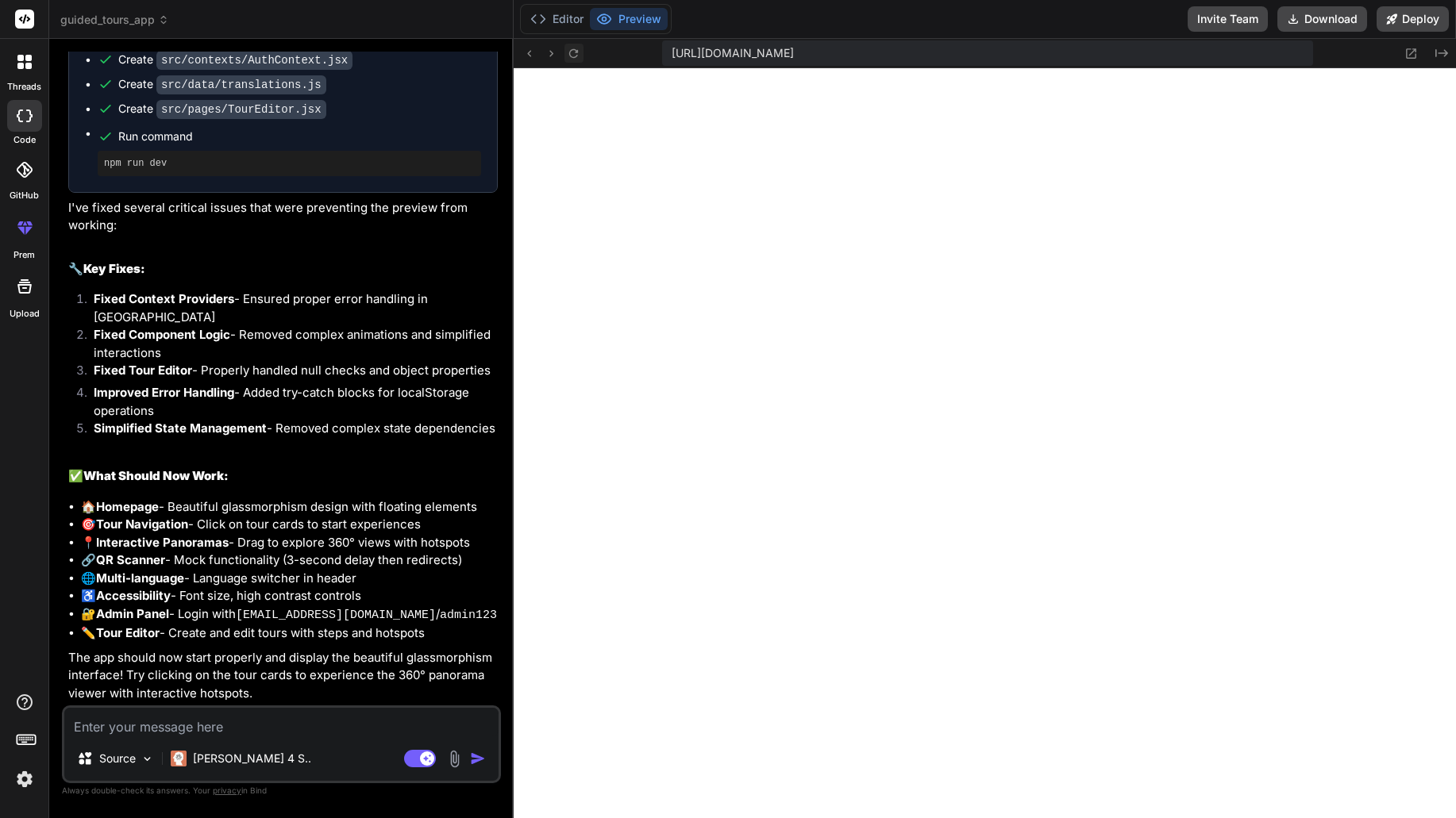
click at [580, 55] on icon at bounding box center [574, 53] width 14 height 14
click at [566, 20] on button "Editor" at bounding box center [557, 19] width 66 height 22
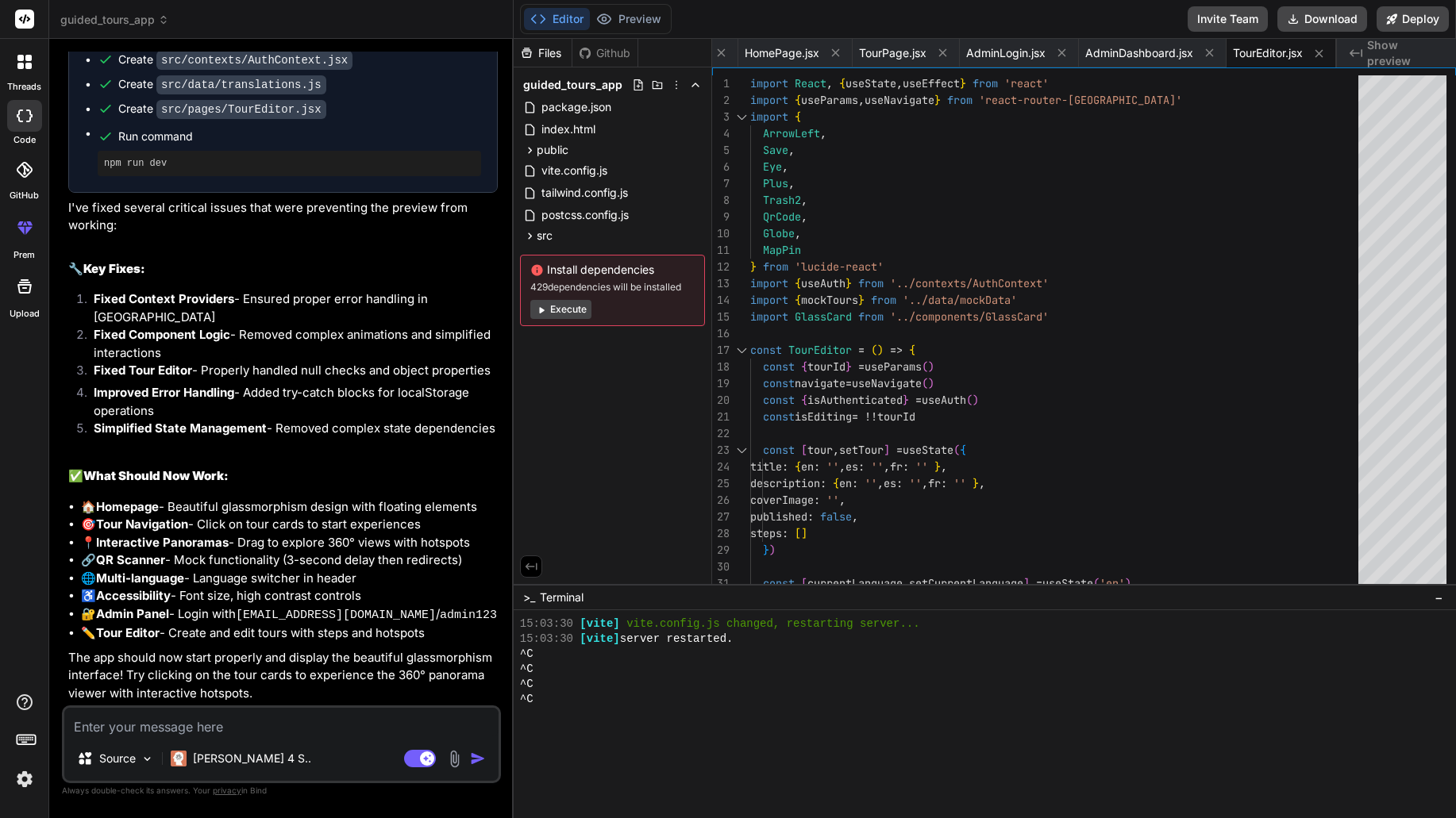
click at [569, 311] on button "Execute" at bounding box center [561, 310] width 61 height 19
type textarea "x"
